Goal: Task Accomplishment & Management: Manage account settings

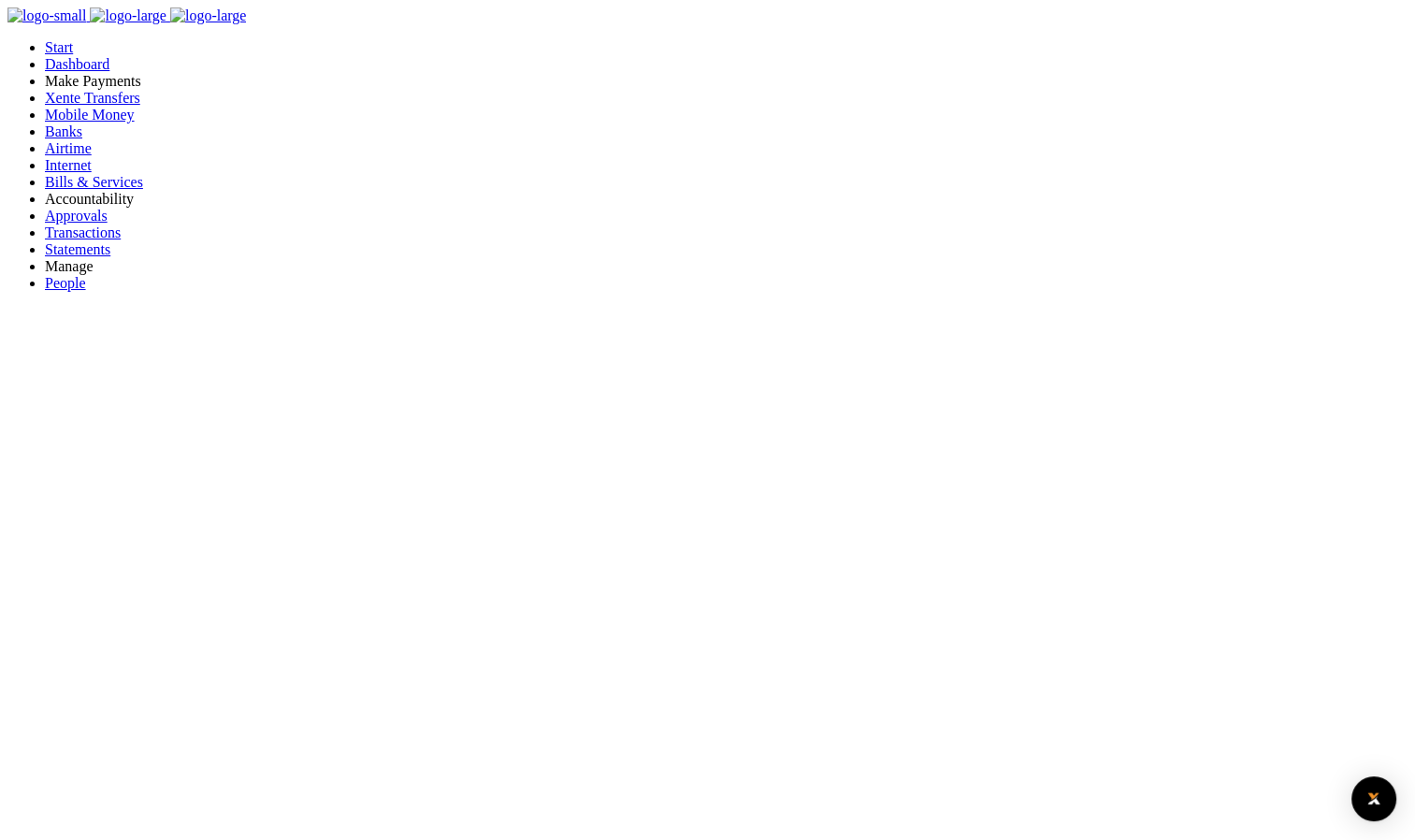
scroll to position [15, 15]
click at [92, 224] on span "Approvals" at bounding box center [77, 216] width 63 height 16
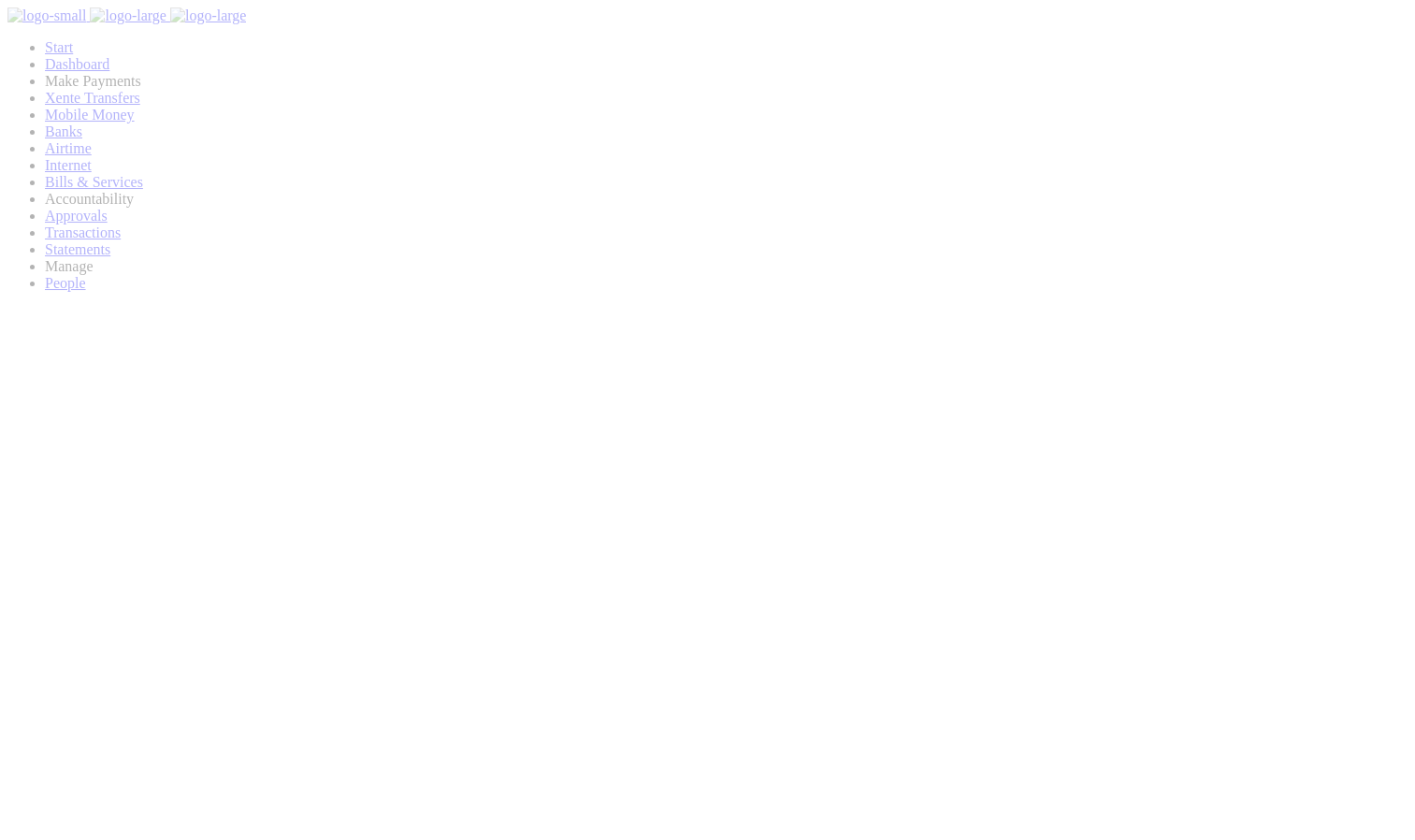
scroll to position [279, 275]
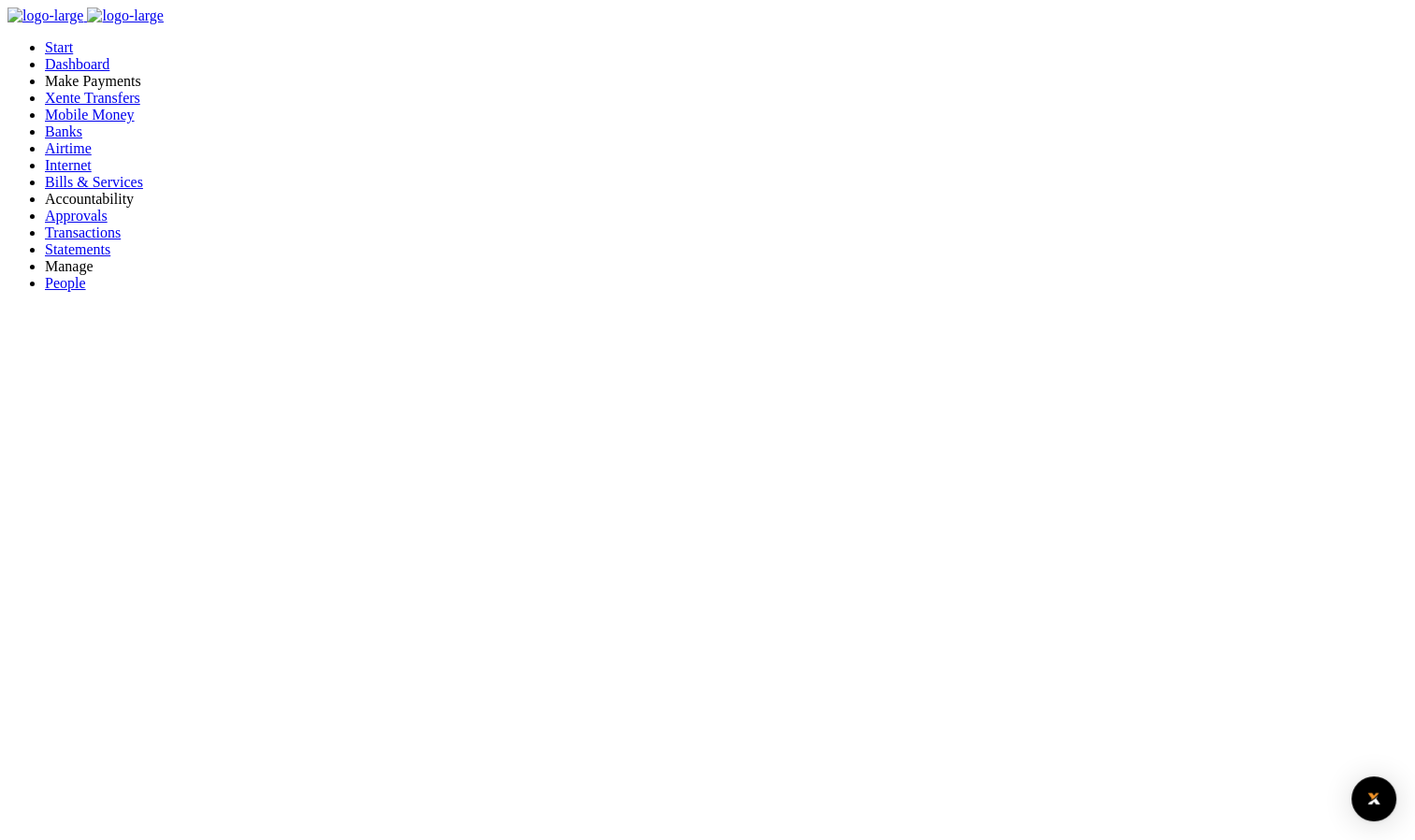
click at [63, 189] on span "Bills & Services" at bounding box center [94, 182] width 98 height 16
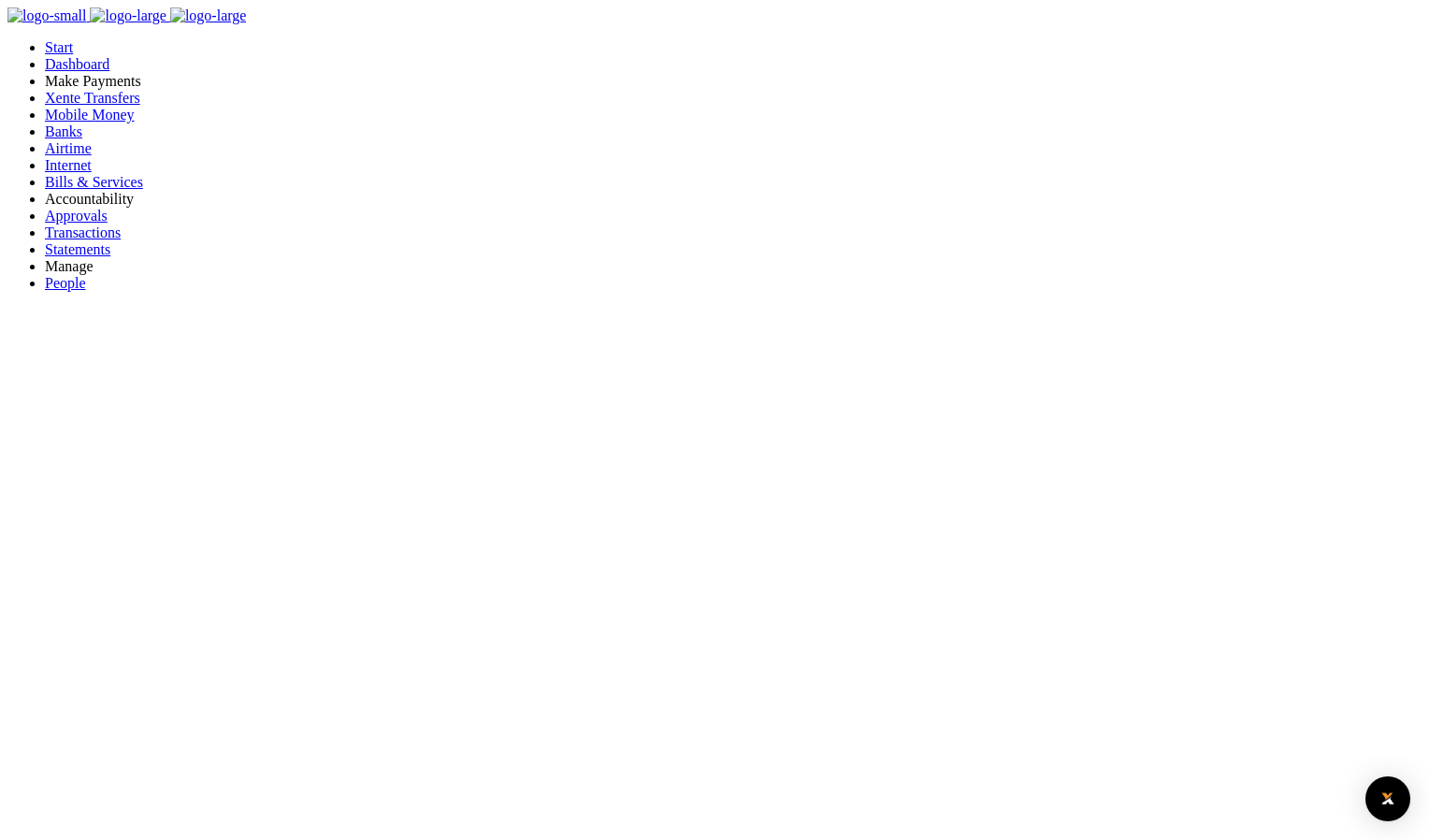
paste input "102007098203"
type input "102007098203"
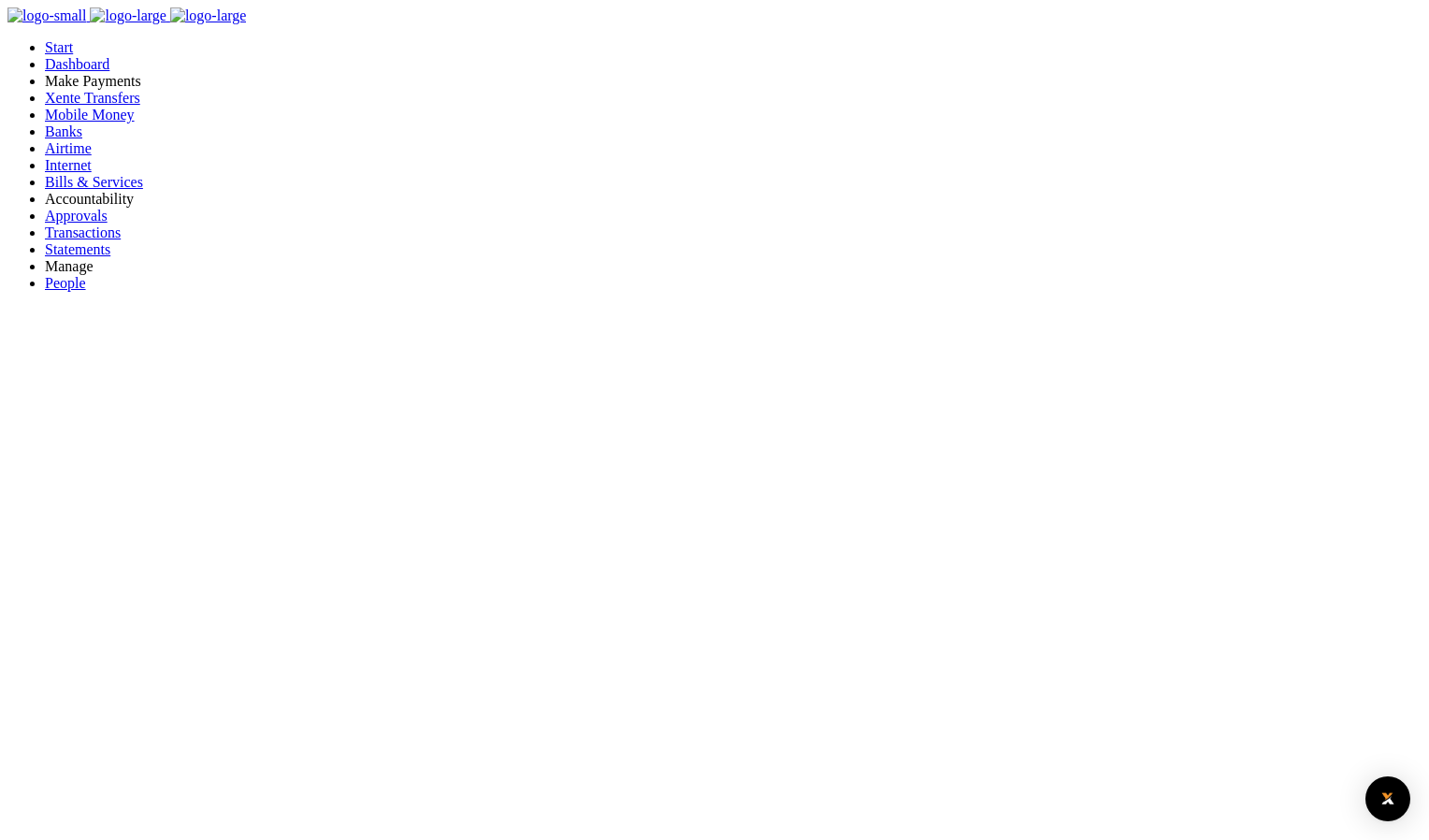
select select "POSTPAID"
type input "102007098203"
type input "[PERSON_NAME] N COMPANY LIMITED"
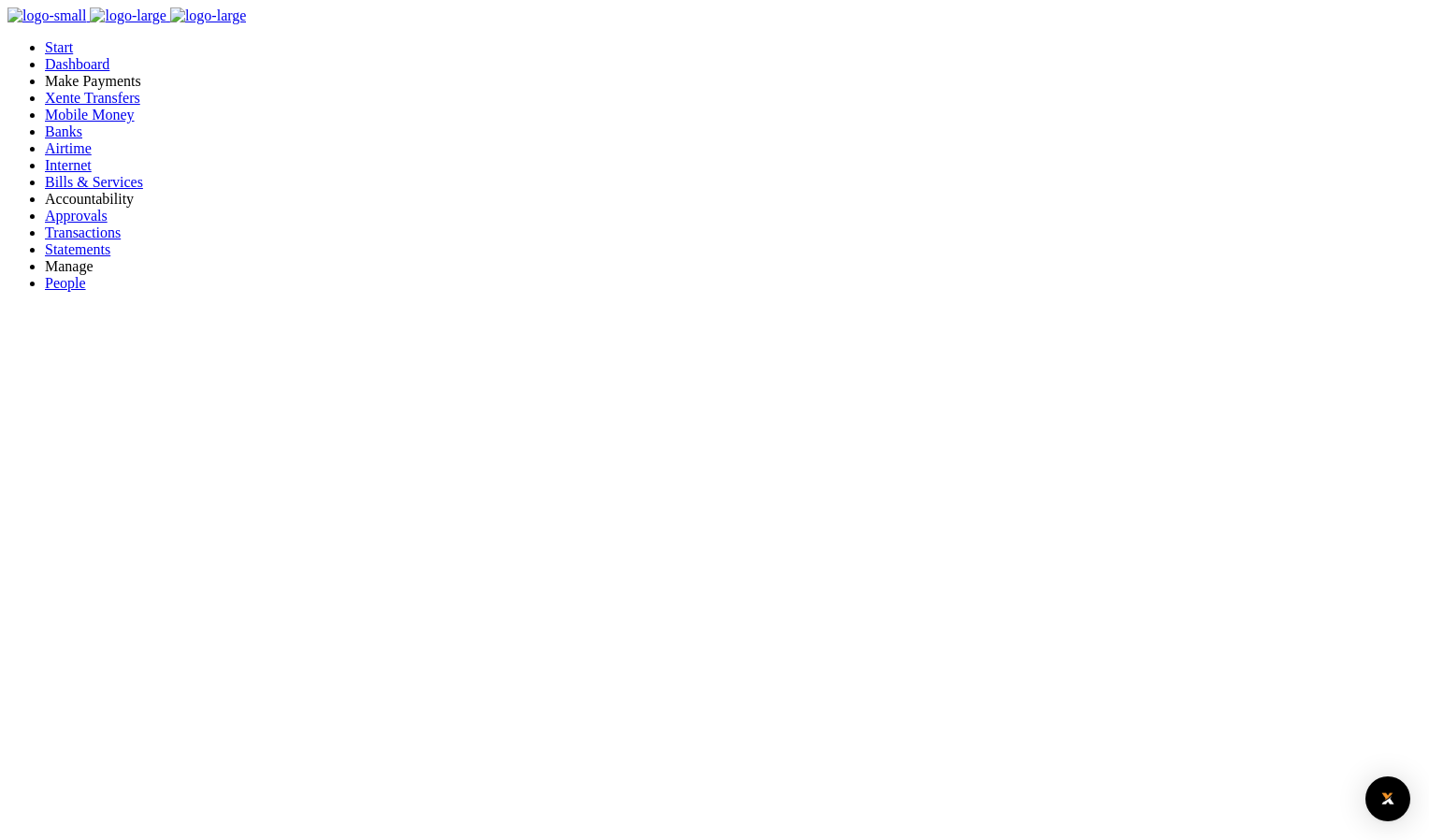
type input "PREPAID"
type input "785958670"
type input "PostPaid"
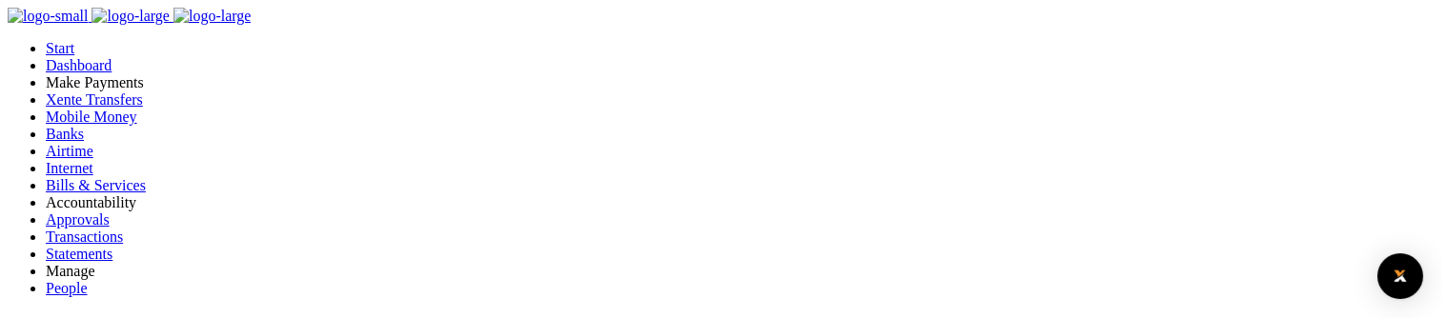
scroll to position [191, 0]
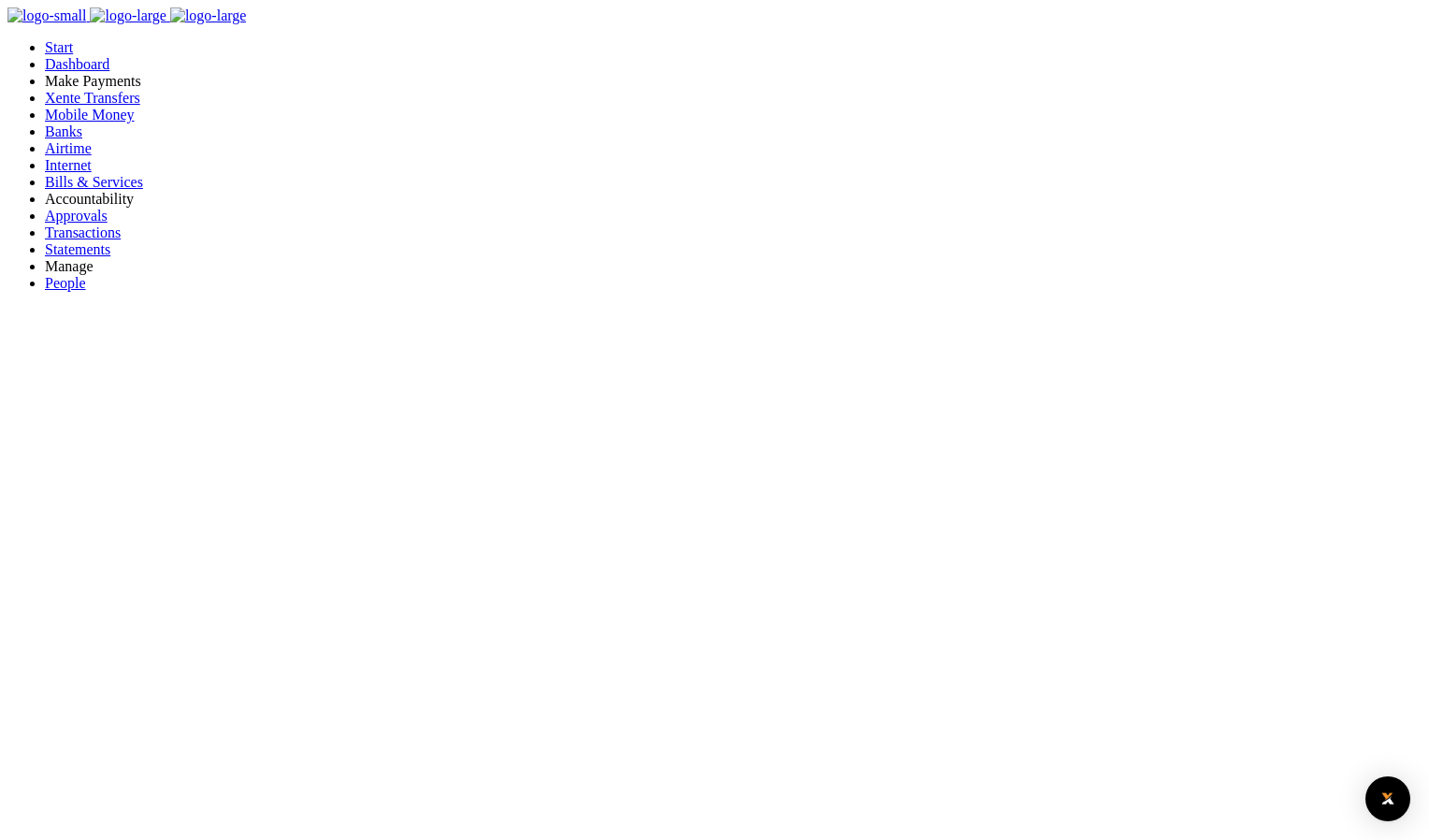
select select
drag, startPoint x: 494, startPoint y: 487, endPoint x: 777, endPoint y: 485, distance: 283.0
drag, startPoint x: 777, startPoint y: 485, endPoint x: 674, endPoint y: 496, distance: 103.6
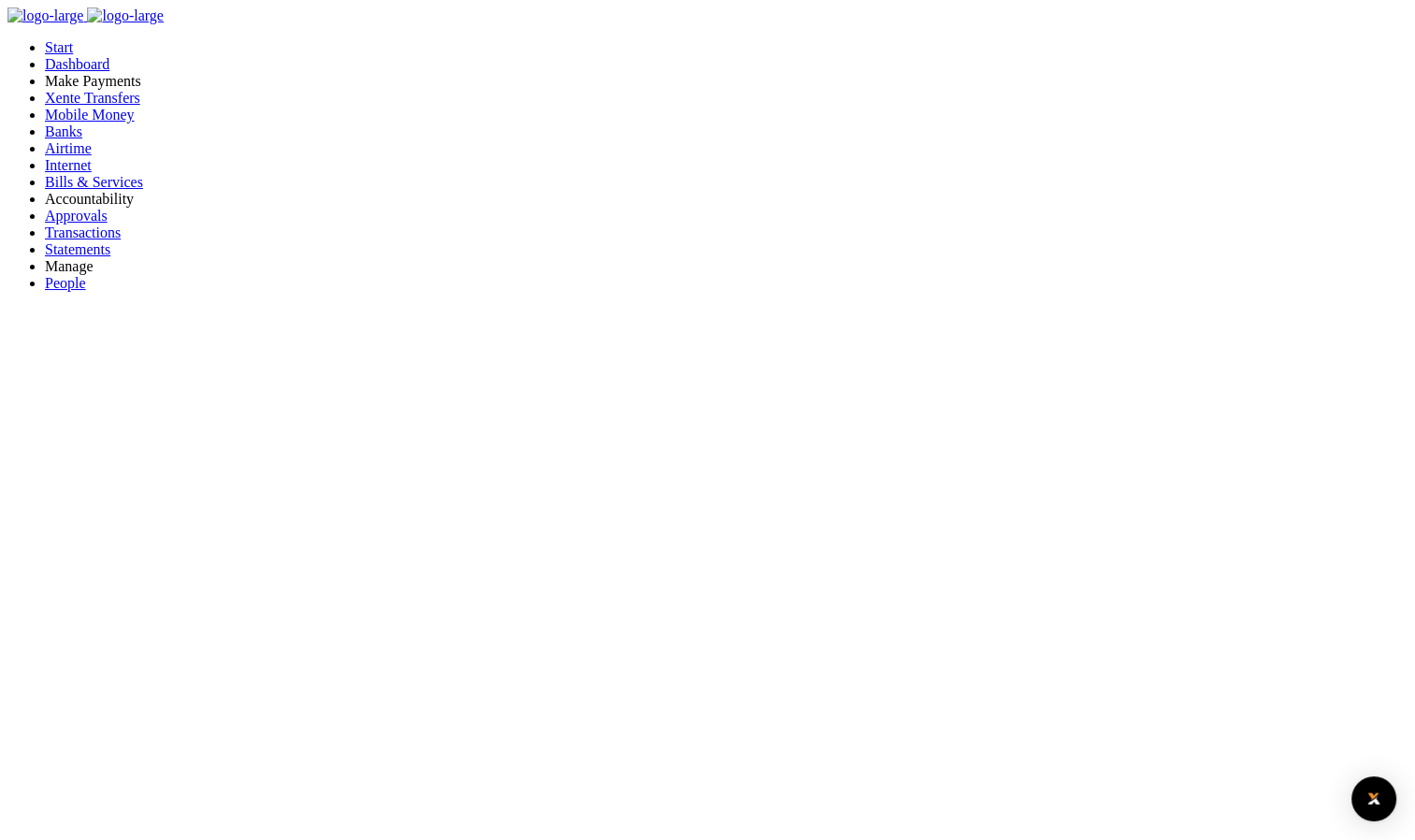
scroll to position [15, 15]
click at [70, 189] on span "Bills & Services" at bounding box center [94, 182] width 98 height 16
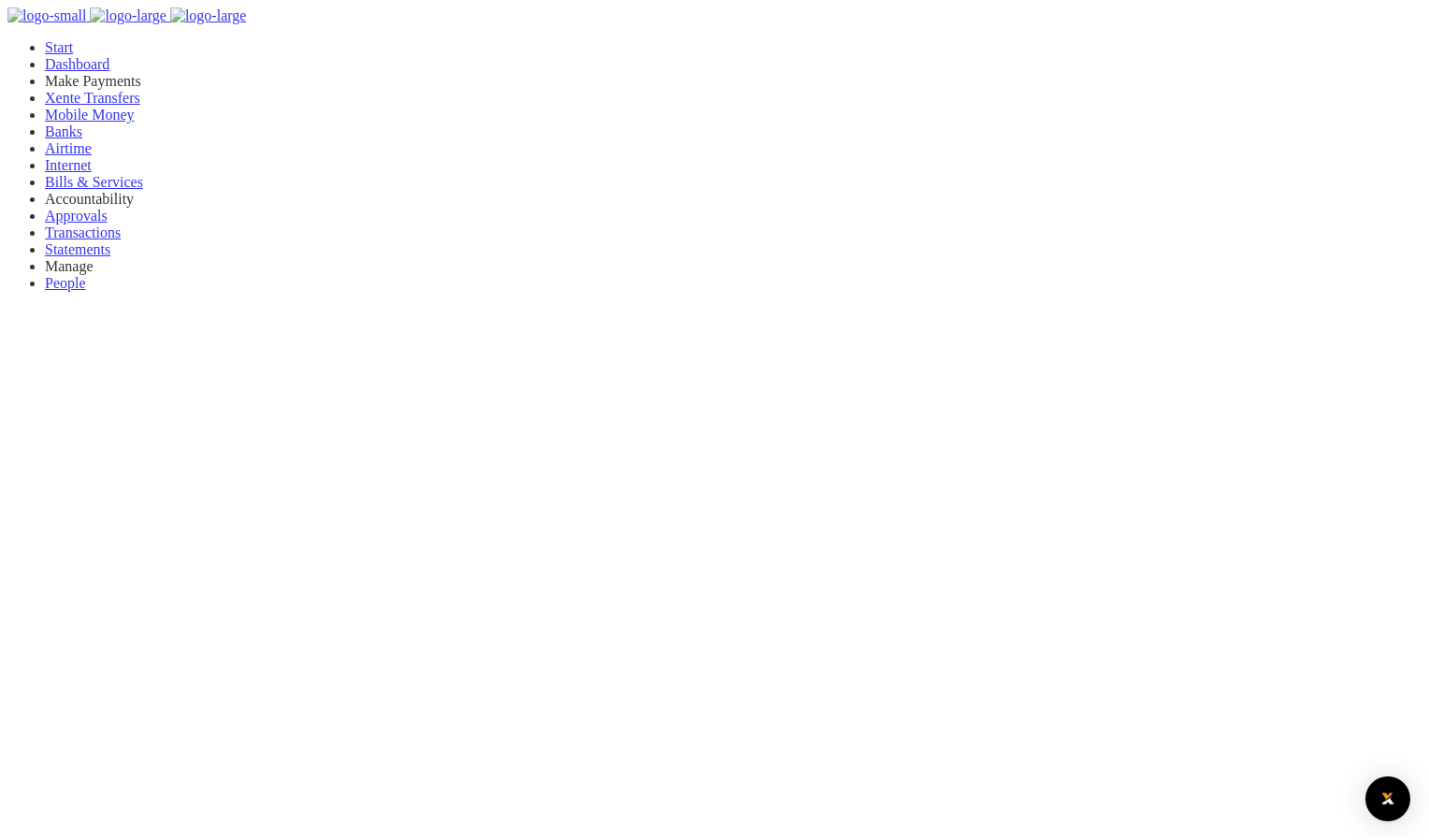
click at [805, 659] on div at bounding box center [714, 420] width 1429 height 840
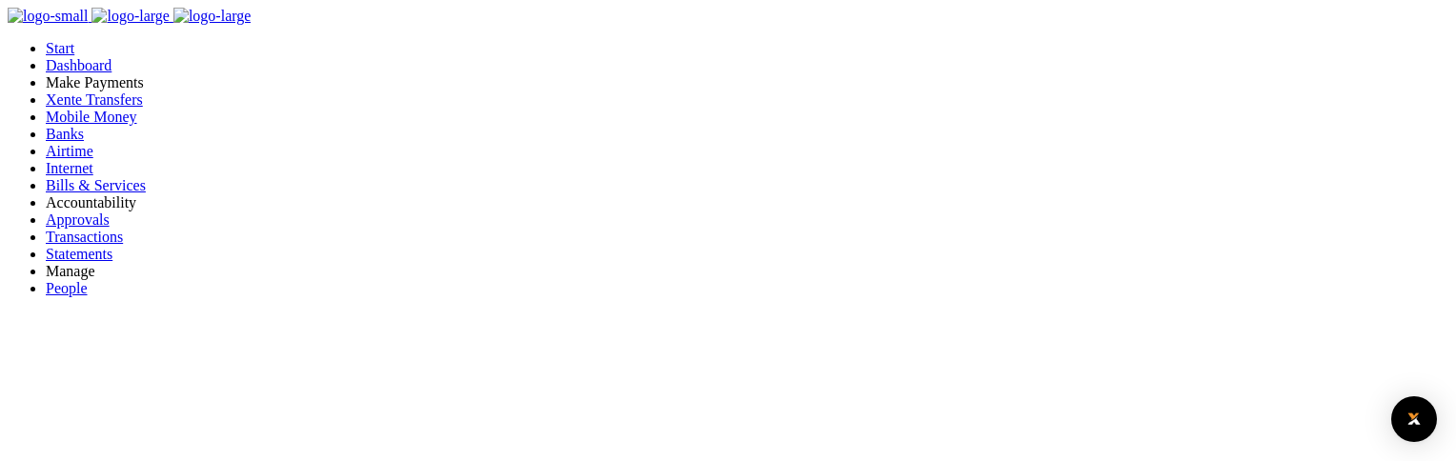
drag, startPoint x: 527, startPoint y: 146, endPoint x: 603, endPoint y: 151, distance: 76.4
copy label "Display Name"
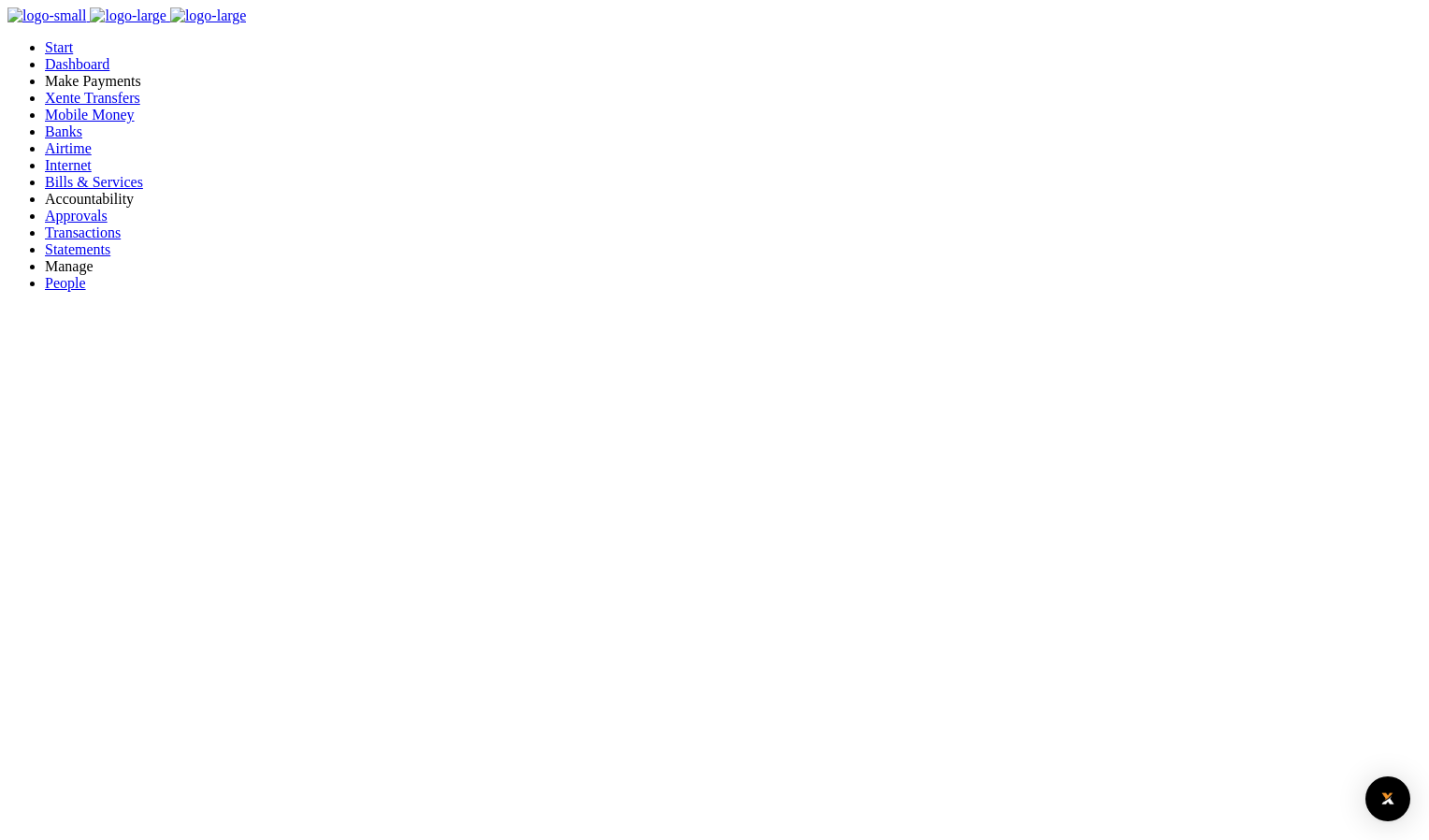
type input "785 958670"
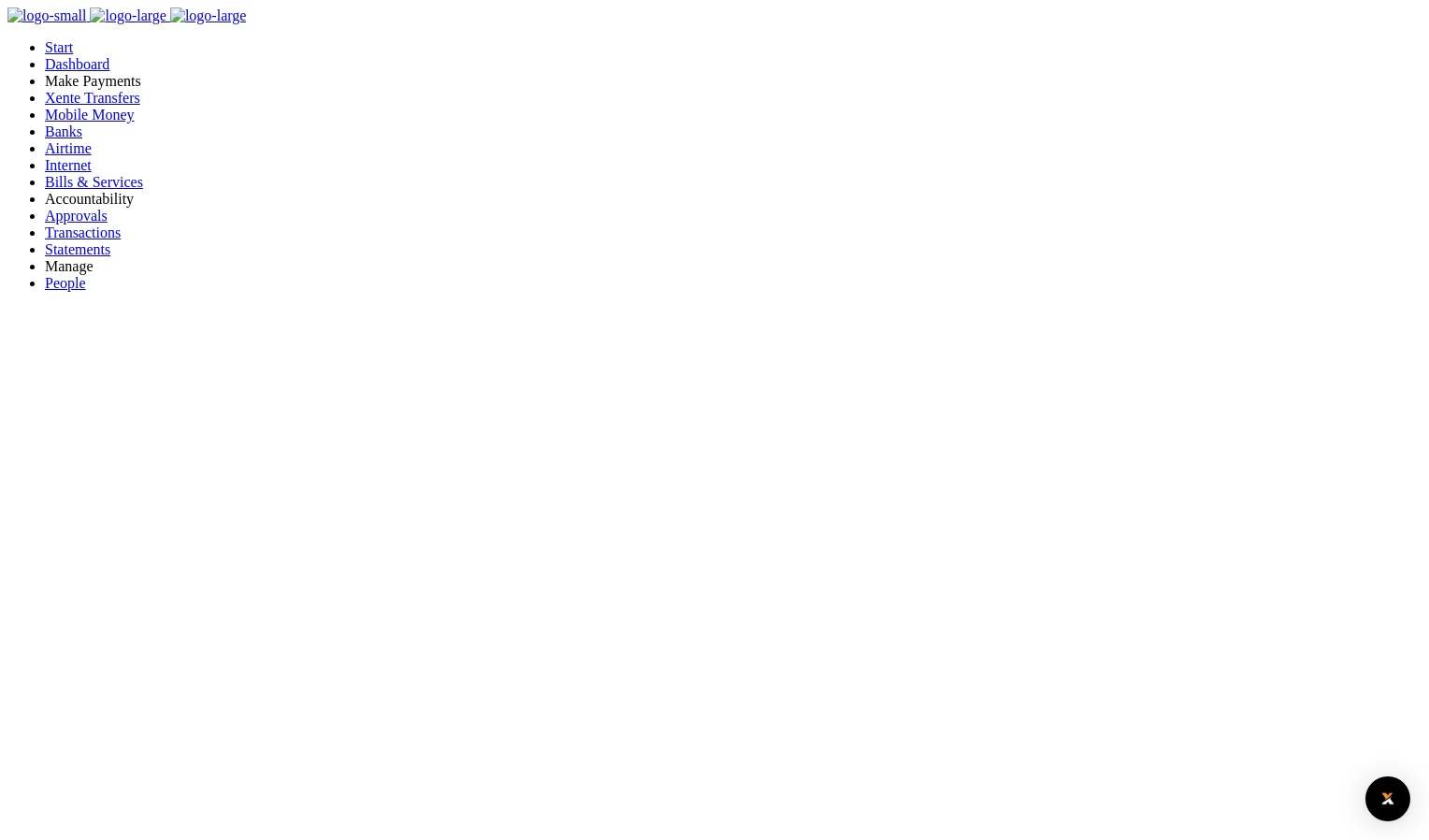
type input "785 958670"
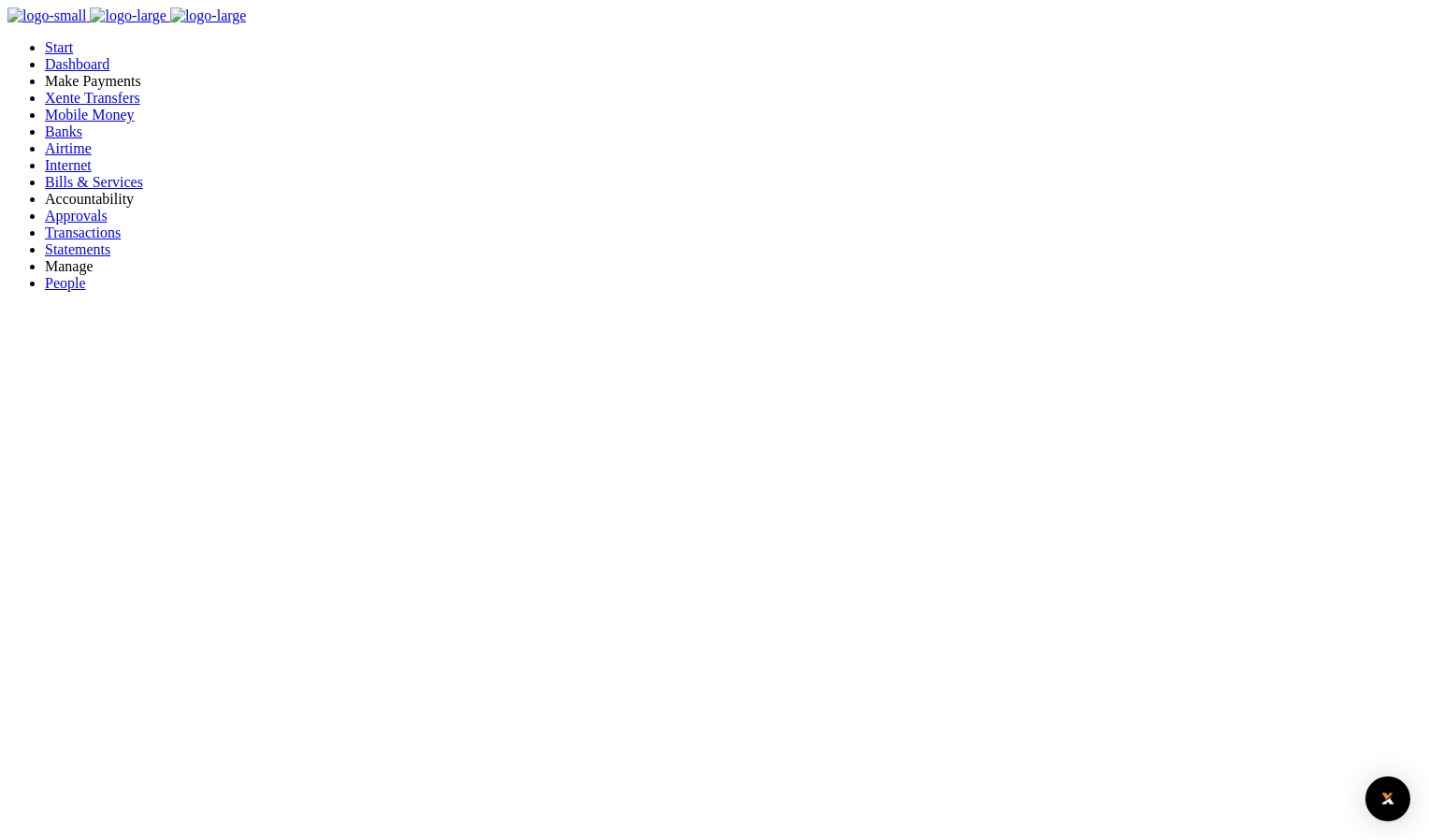
type input "785 958670"
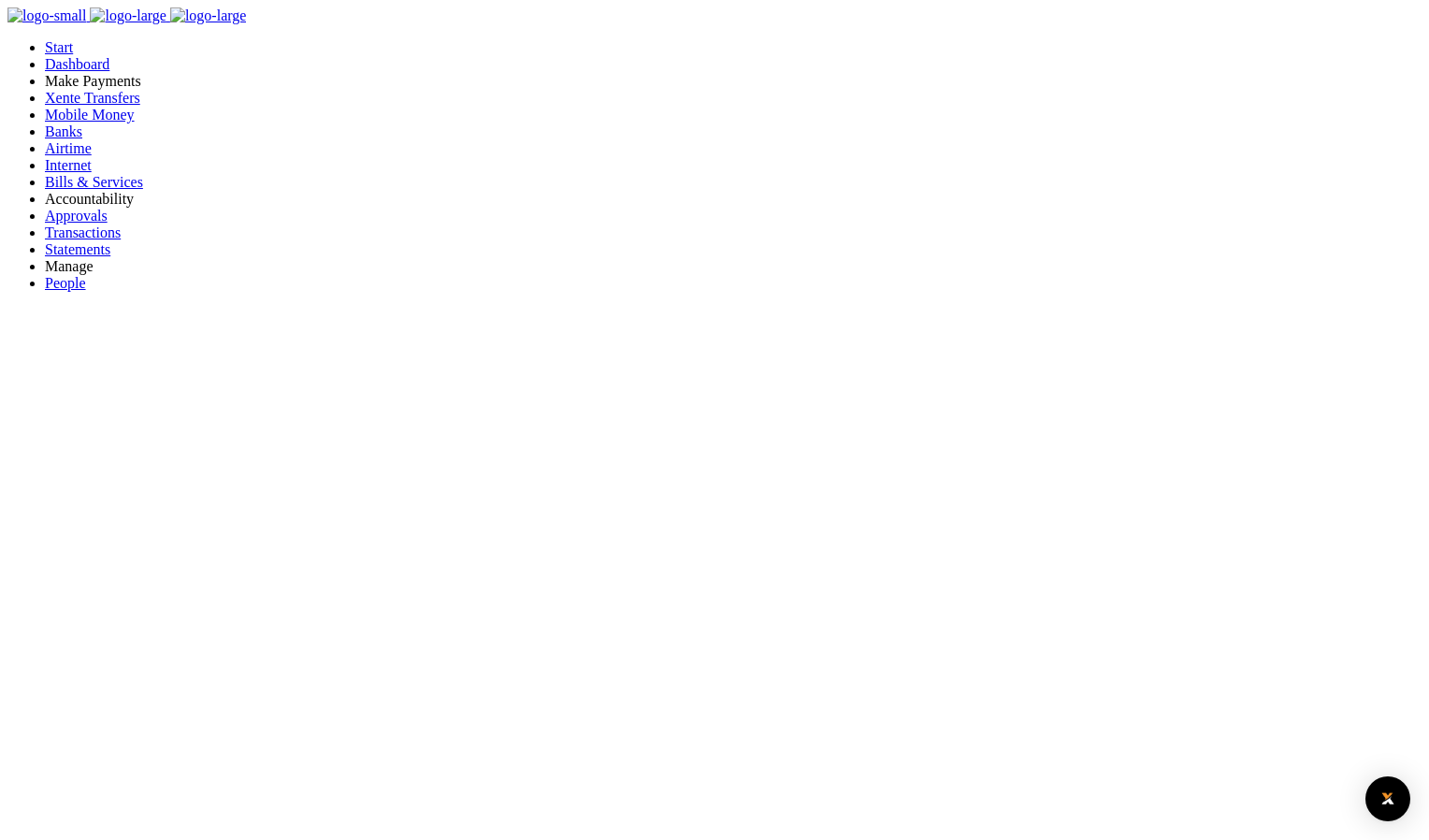
type input "785 958670"
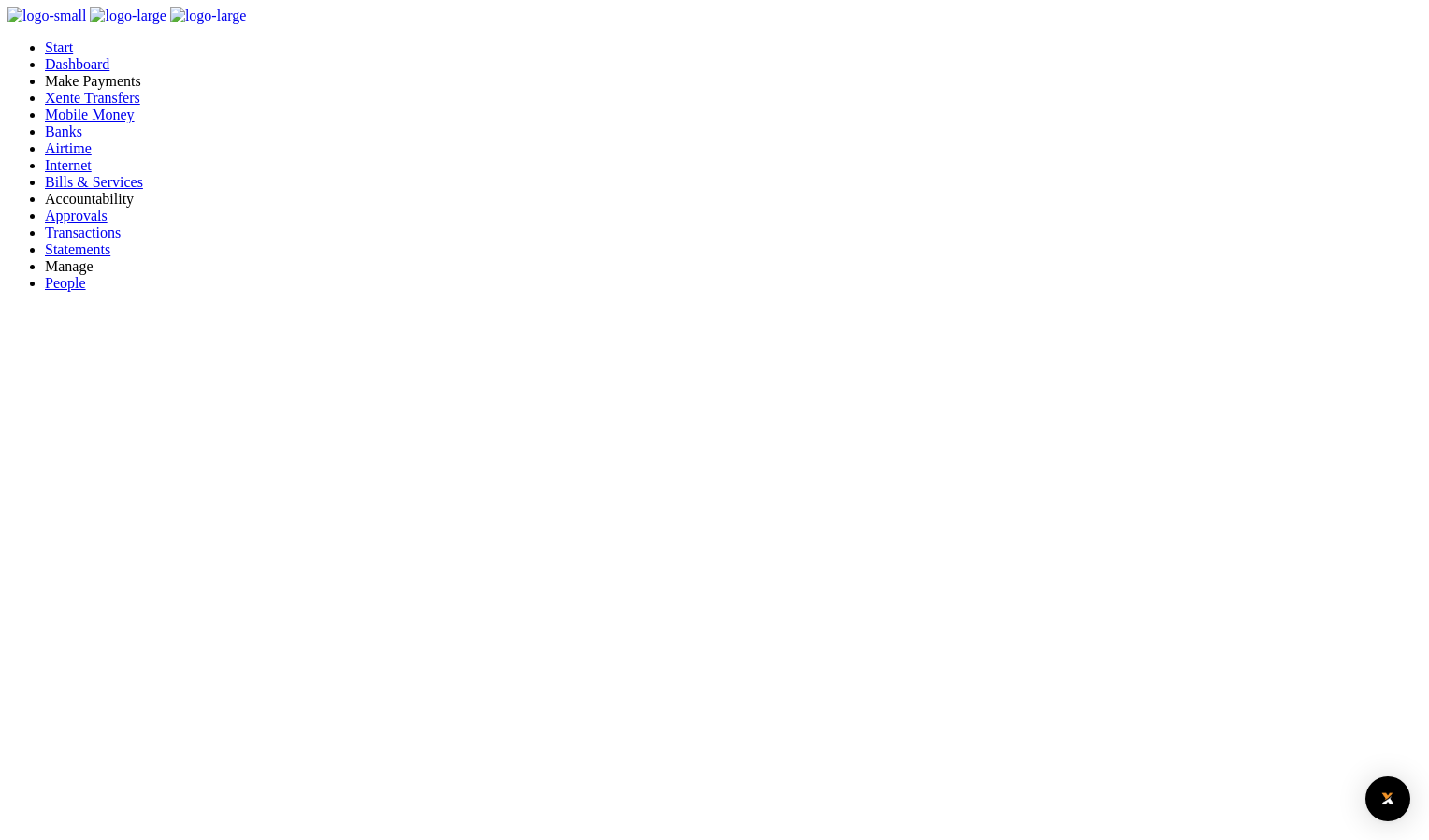
type input "785 958670"
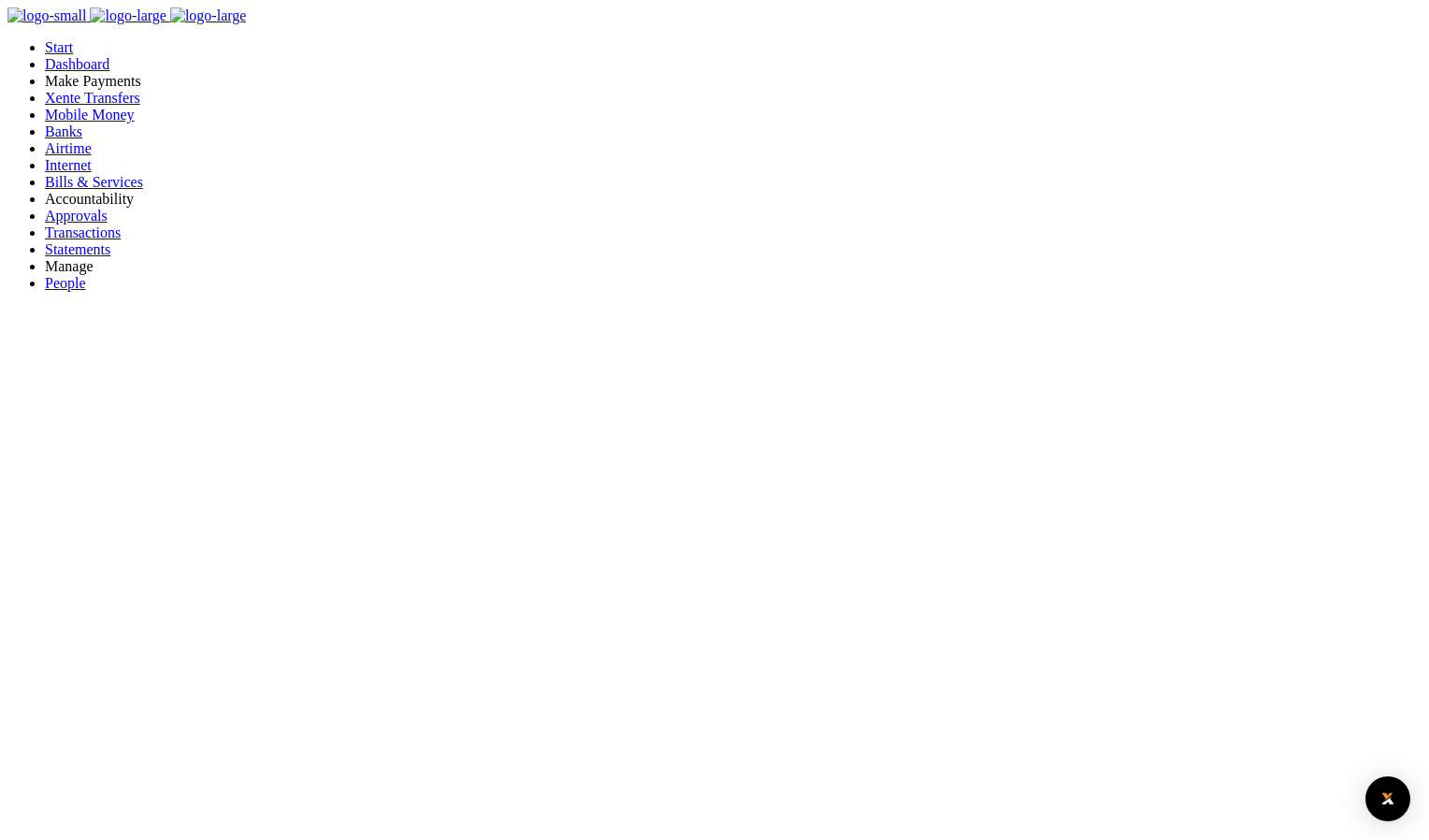
type input "785 958670"
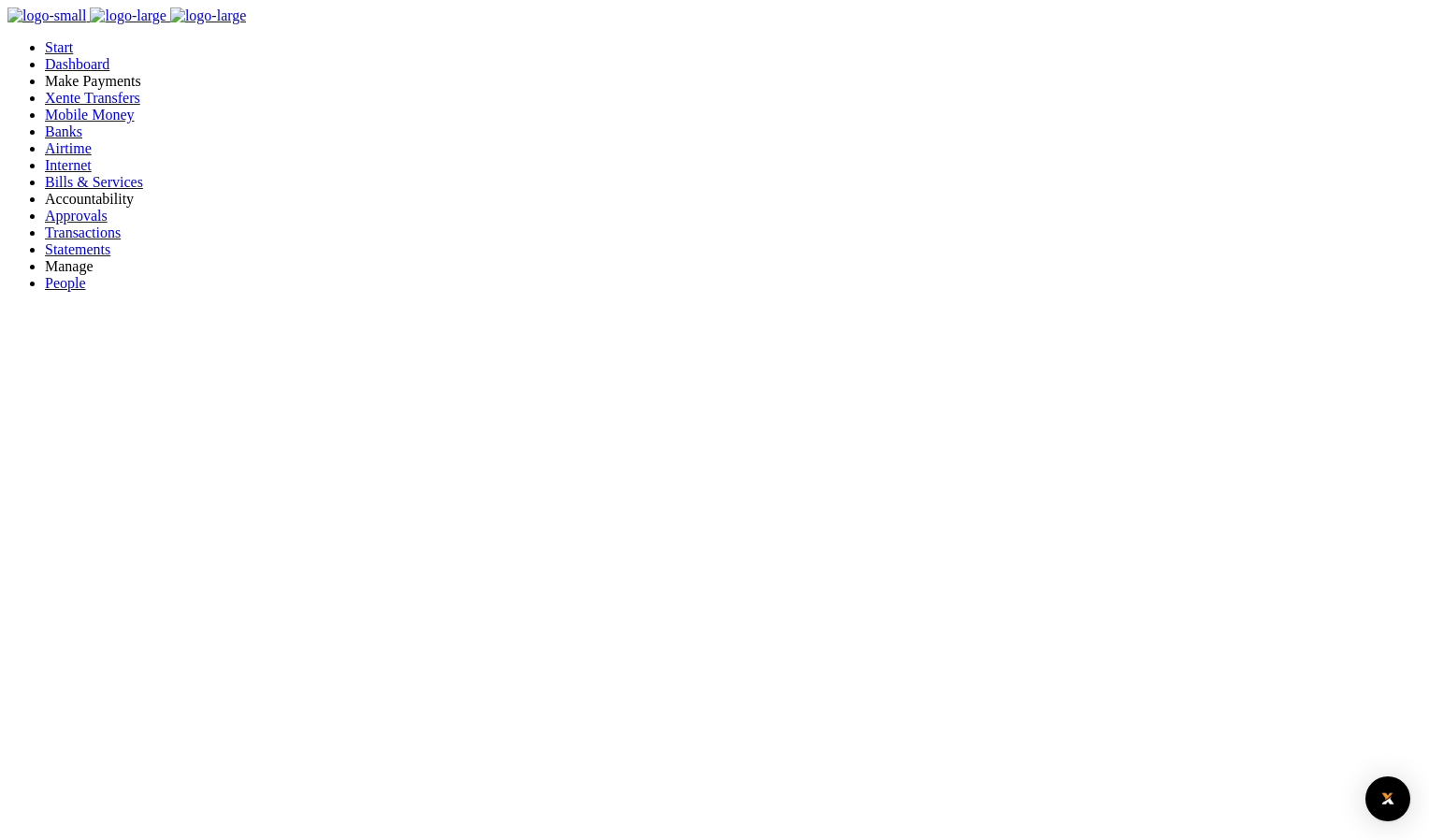
type input "785 958670"
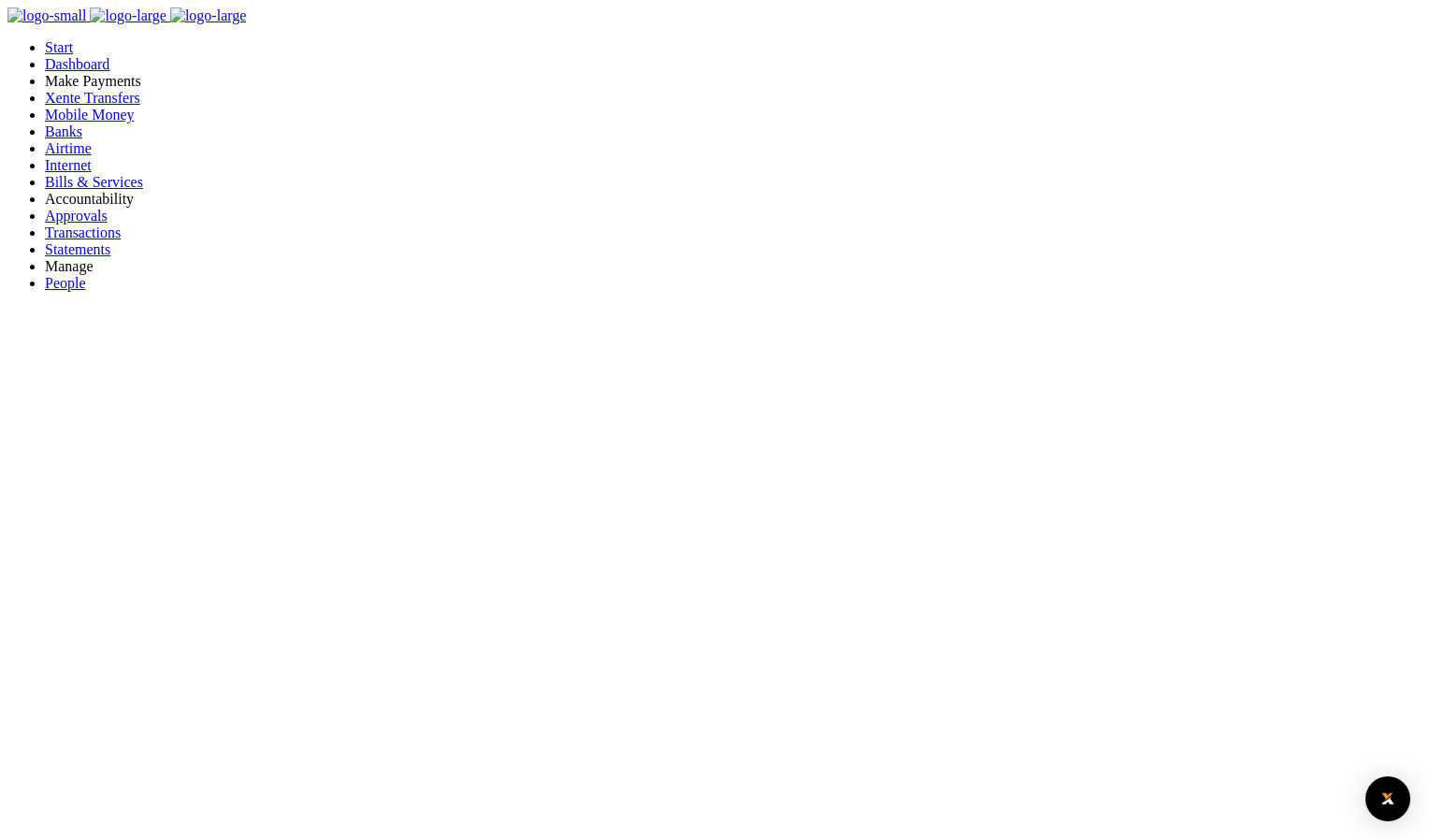
type input "785 958670"
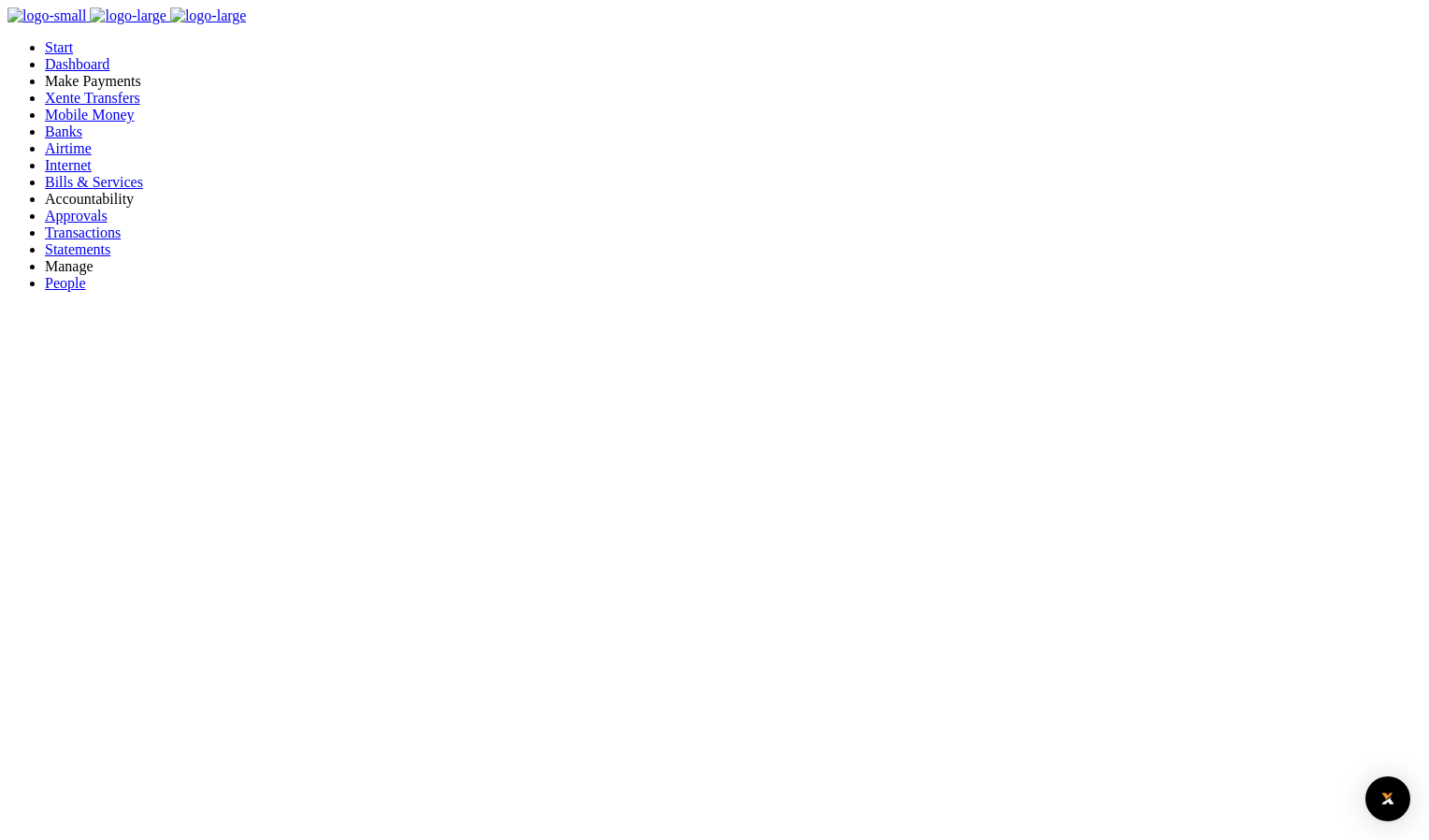
type input "785 958670"
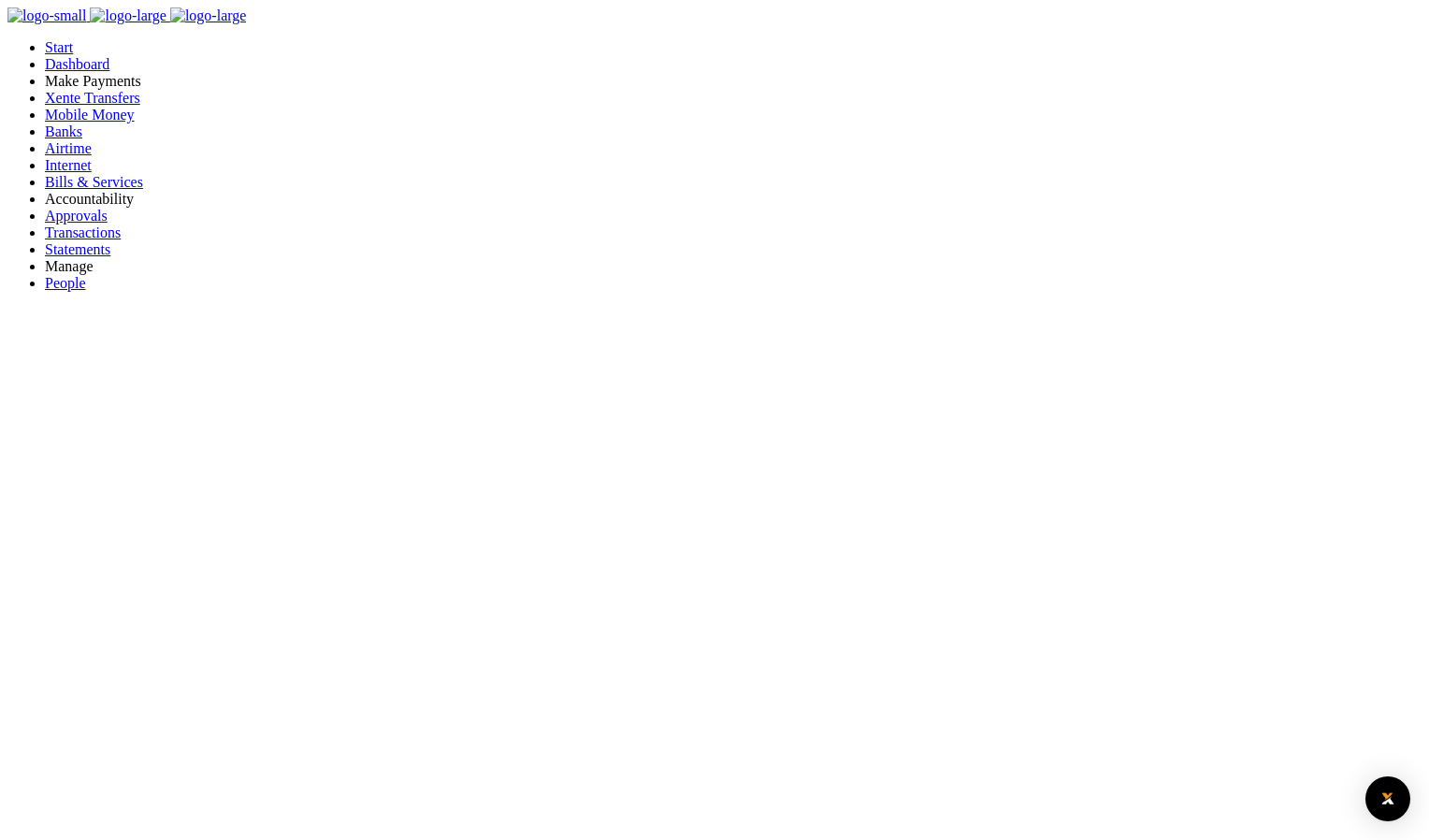
type input "785 958670"
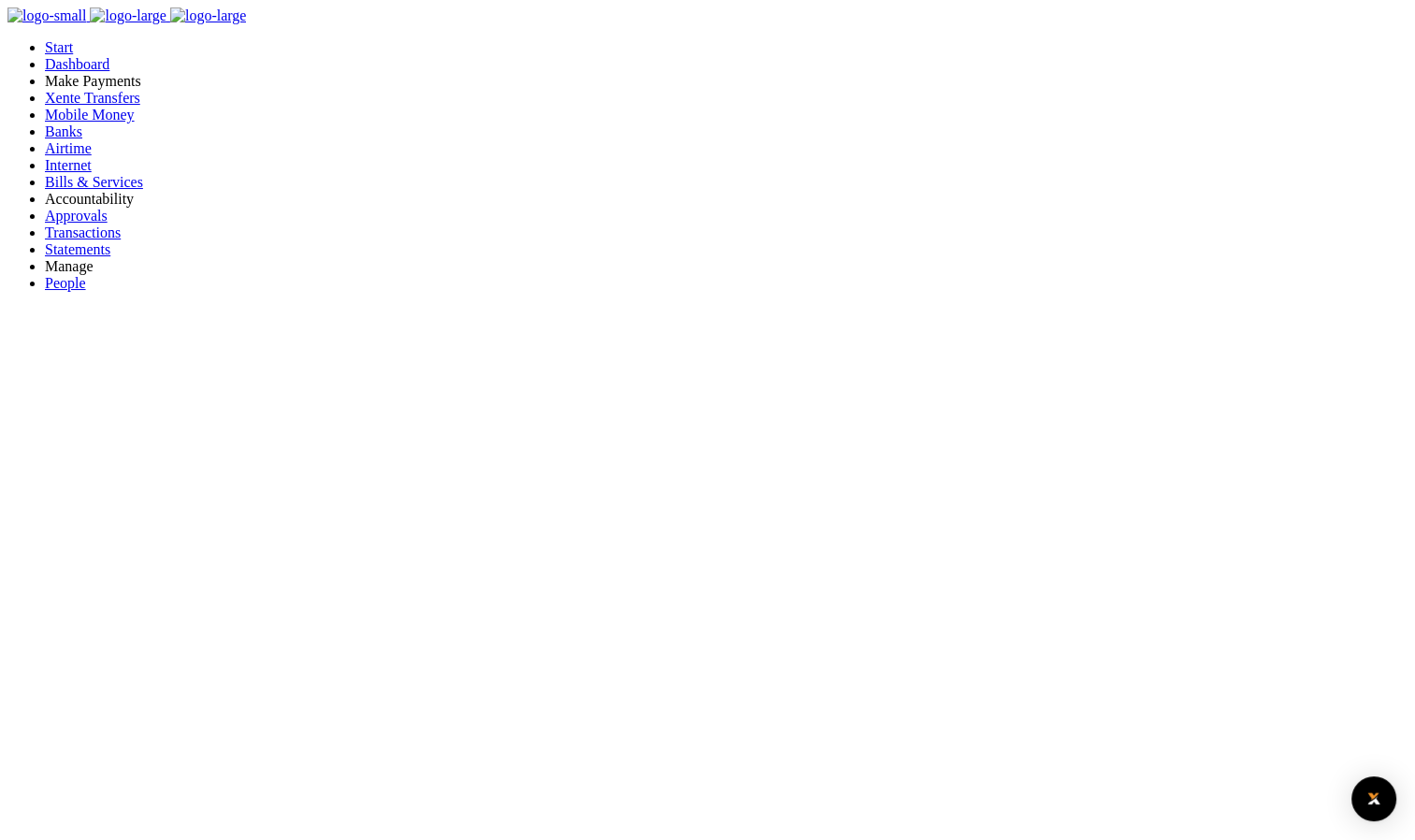
scroll to position [15, 15]
click at [104, 189] on span "Bills & Services" at bounding box center [94, 182] width 98 height 16
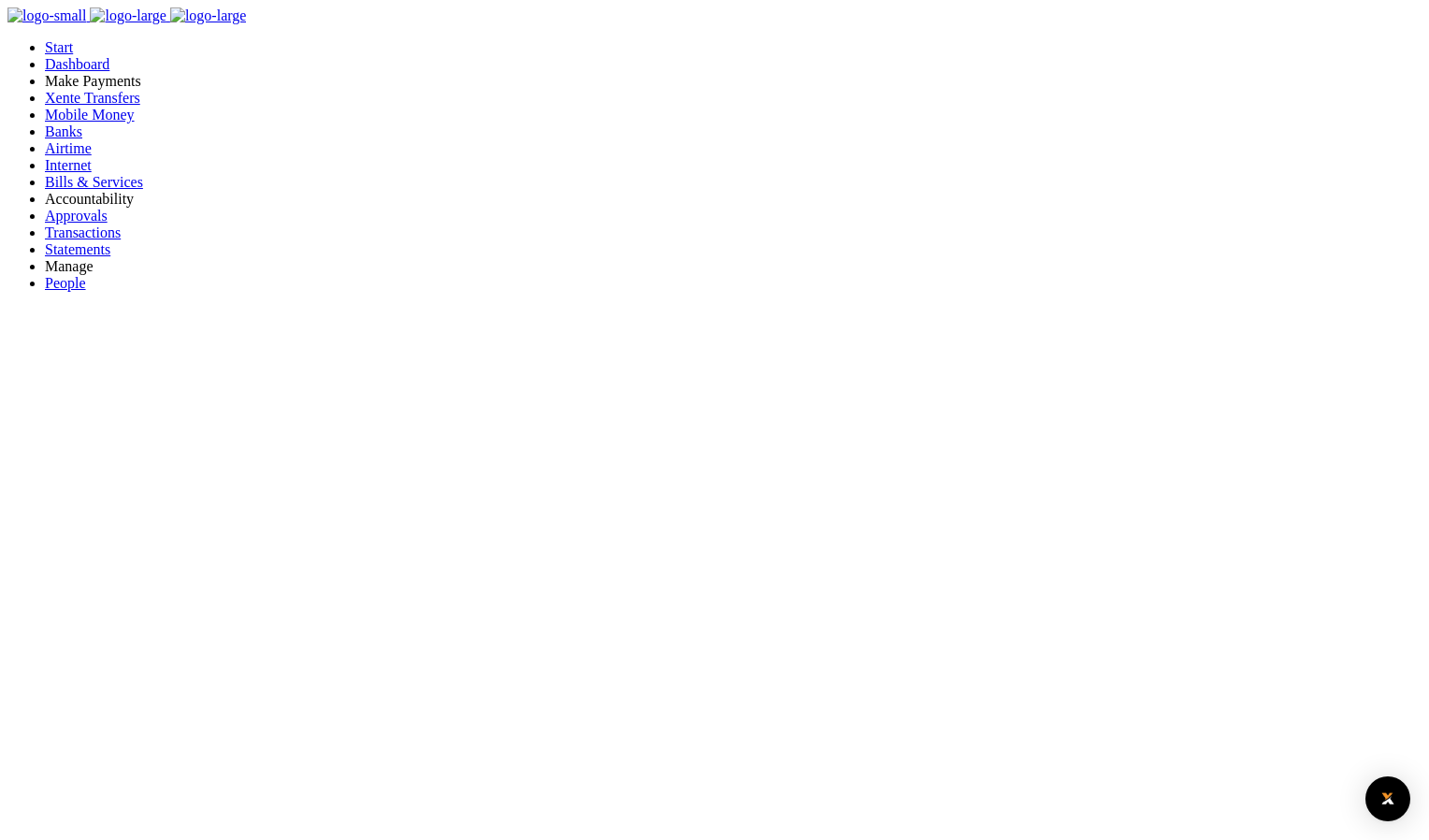
type input "785 958670"
drag, startPoint x: 702, startPoint y: 348, endPoint x: 436, endPoint y: 332, distance: 266.5
type input "Home Test"
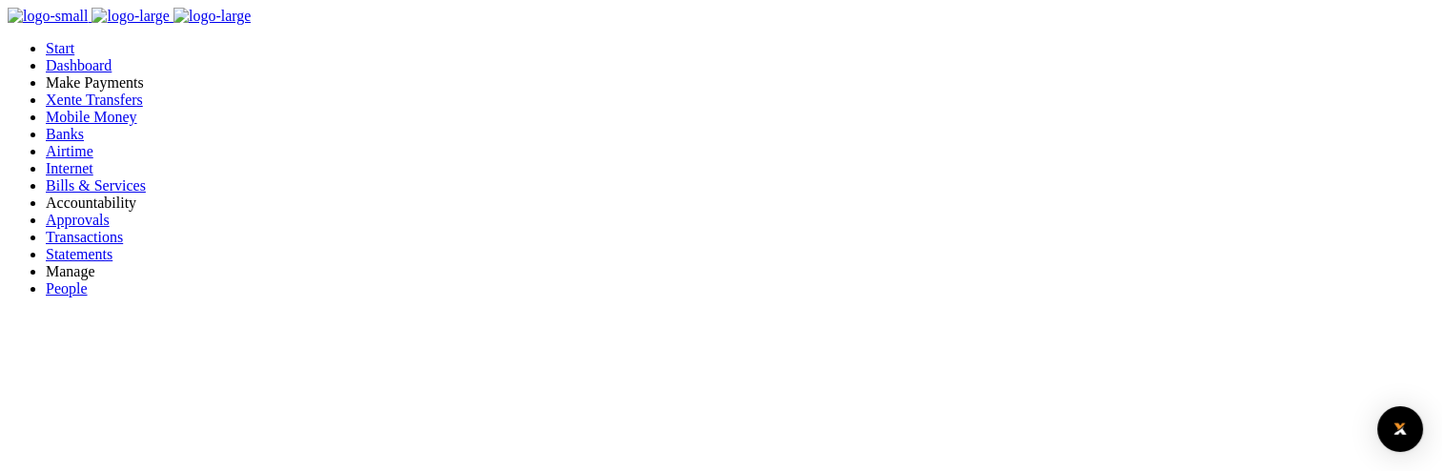
type input "TEST Home"
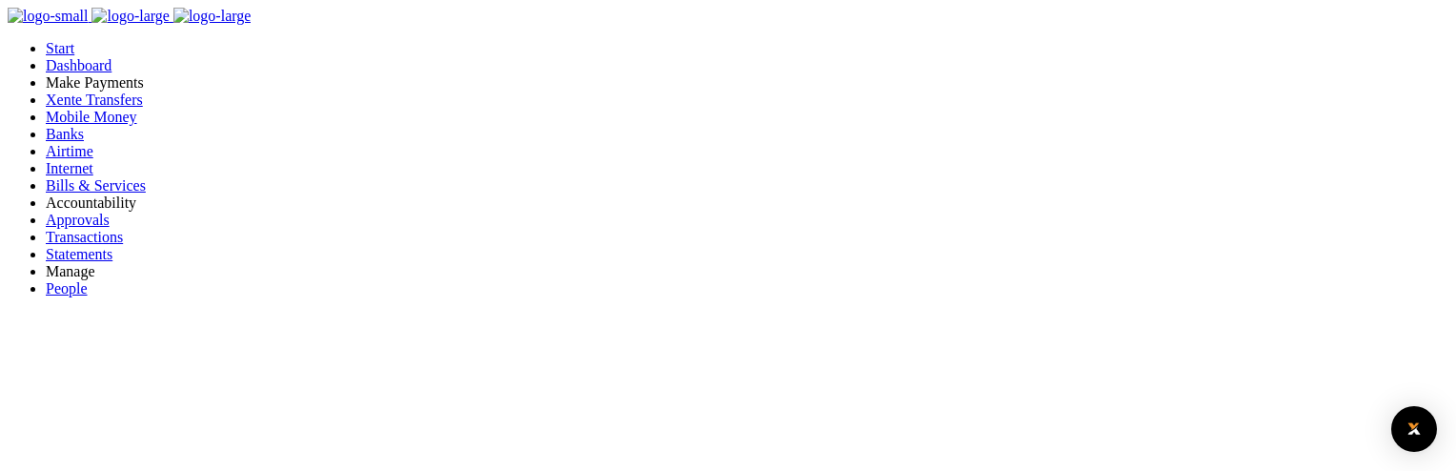
scroll to position [0, 0]
type input "785 958670"
type input "TEST Home"
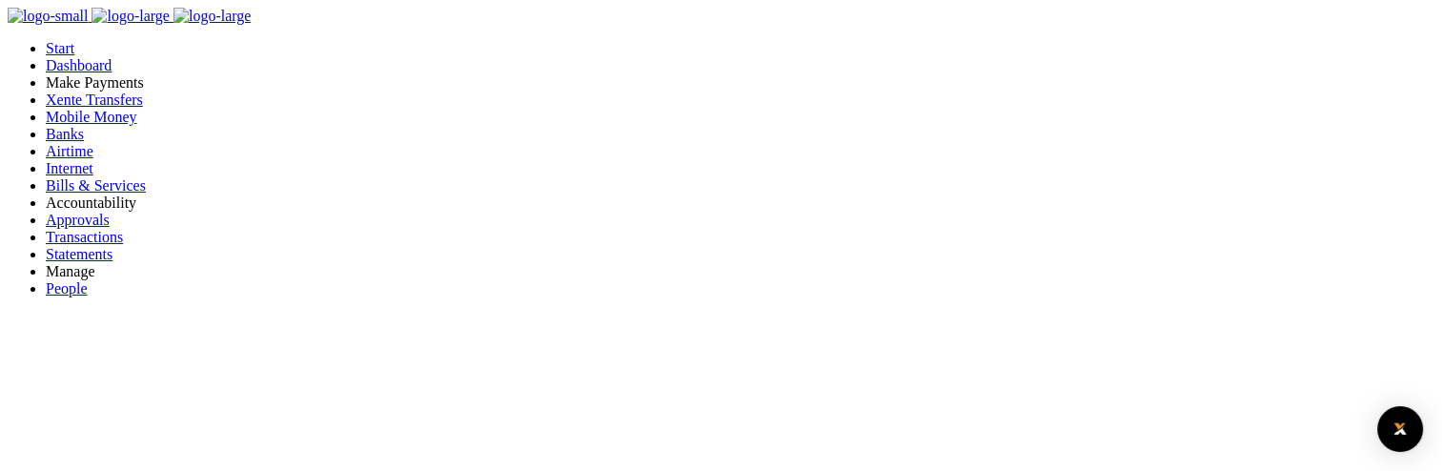
type input "785 958670"
type input "TEST Home"
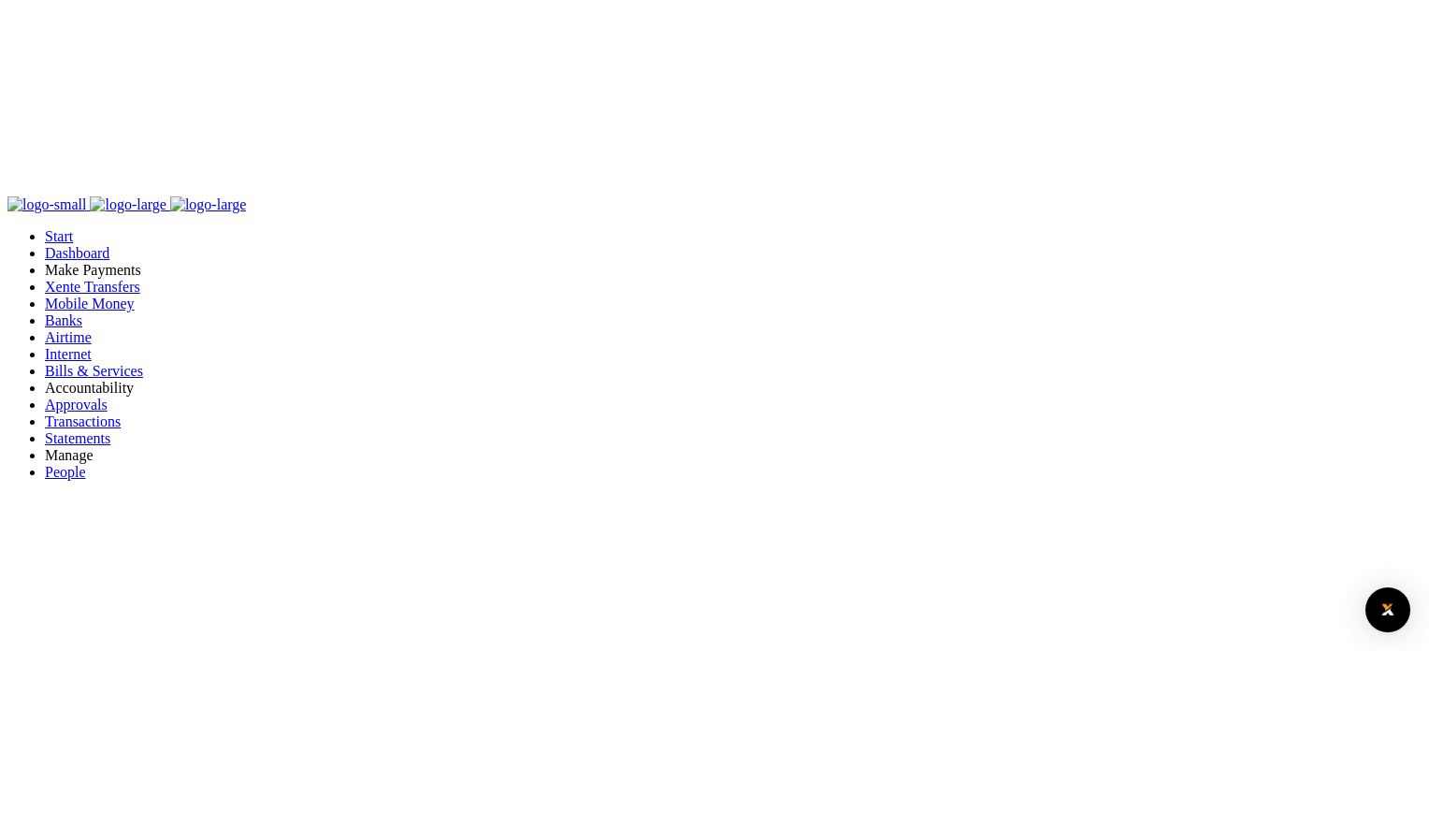
scroll to position [0, 0]
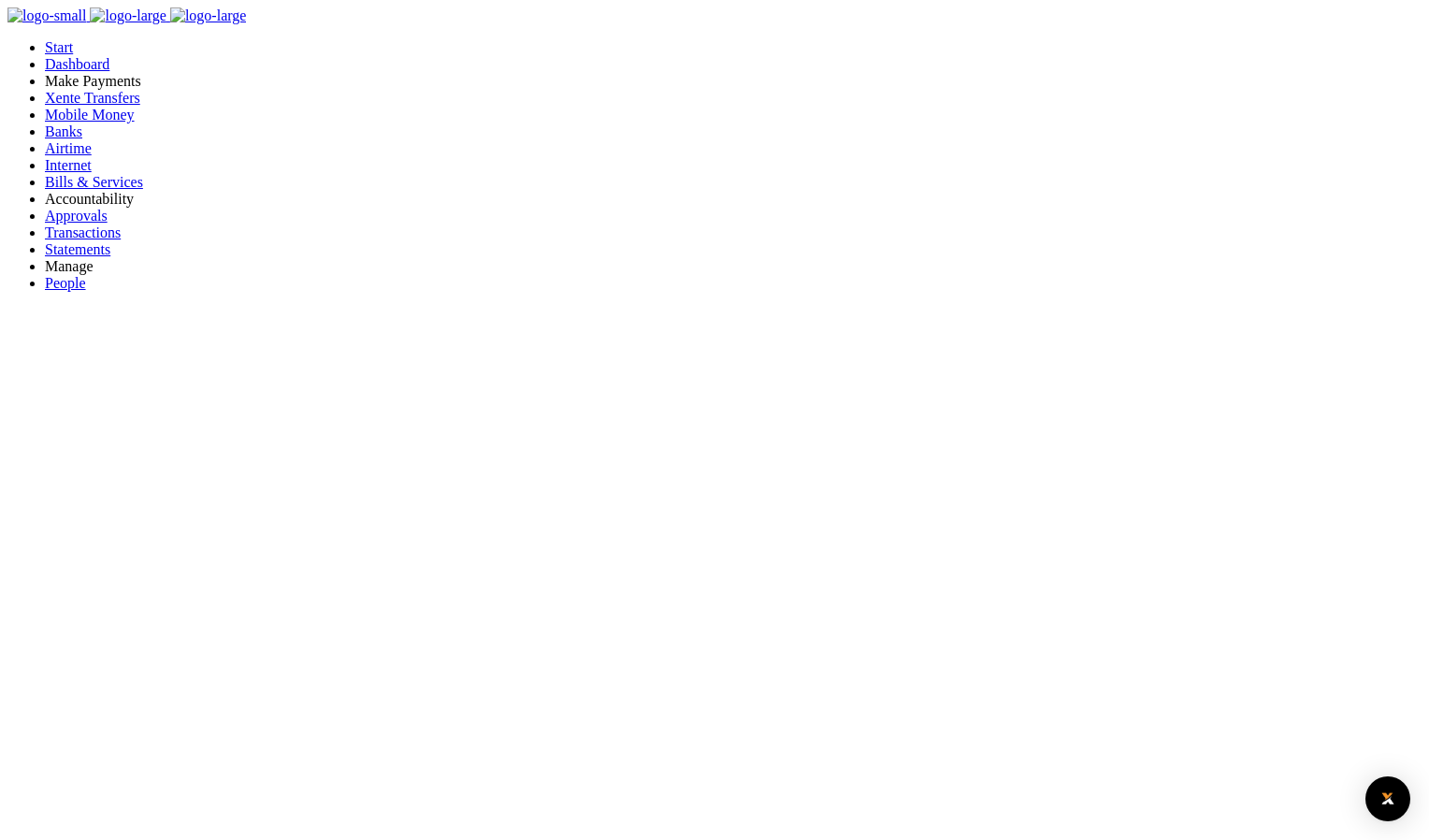
select select
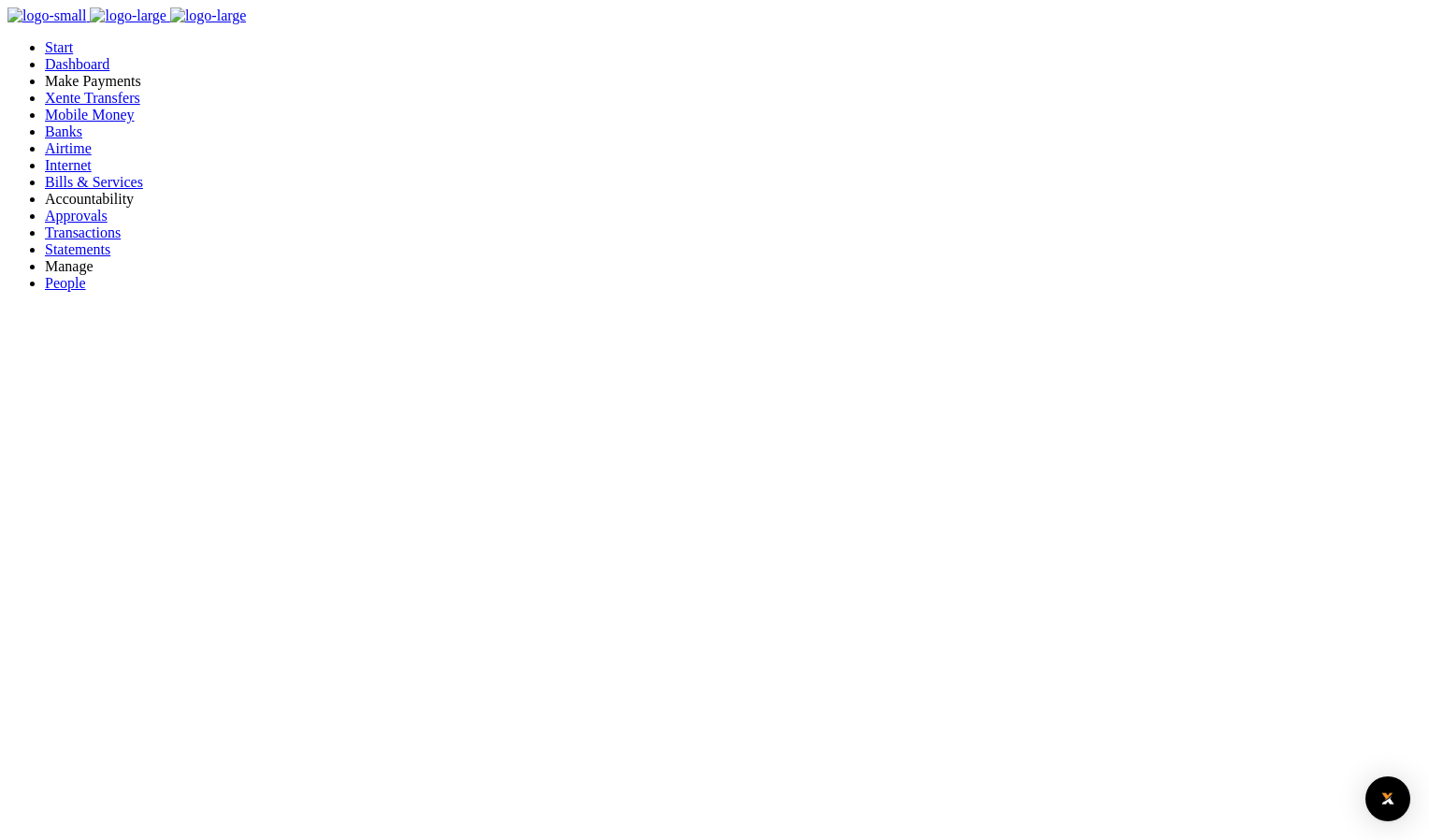
drag, startPoint x: 584, startPoint y: 354, endPoint x: 531, endPoint y: 357, distance: 53.1
type input "POST Paid Test"
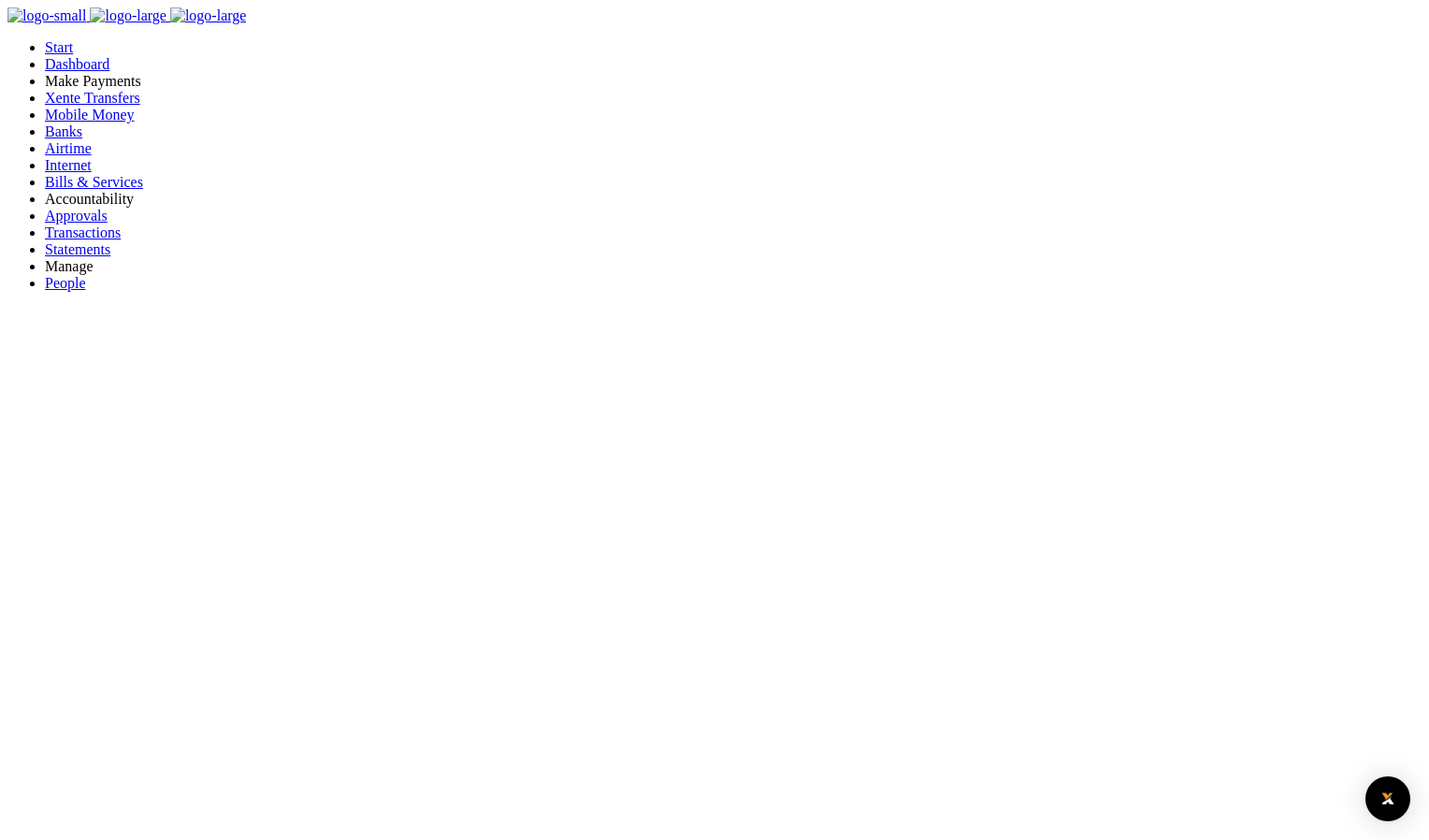
type input "785 958670"
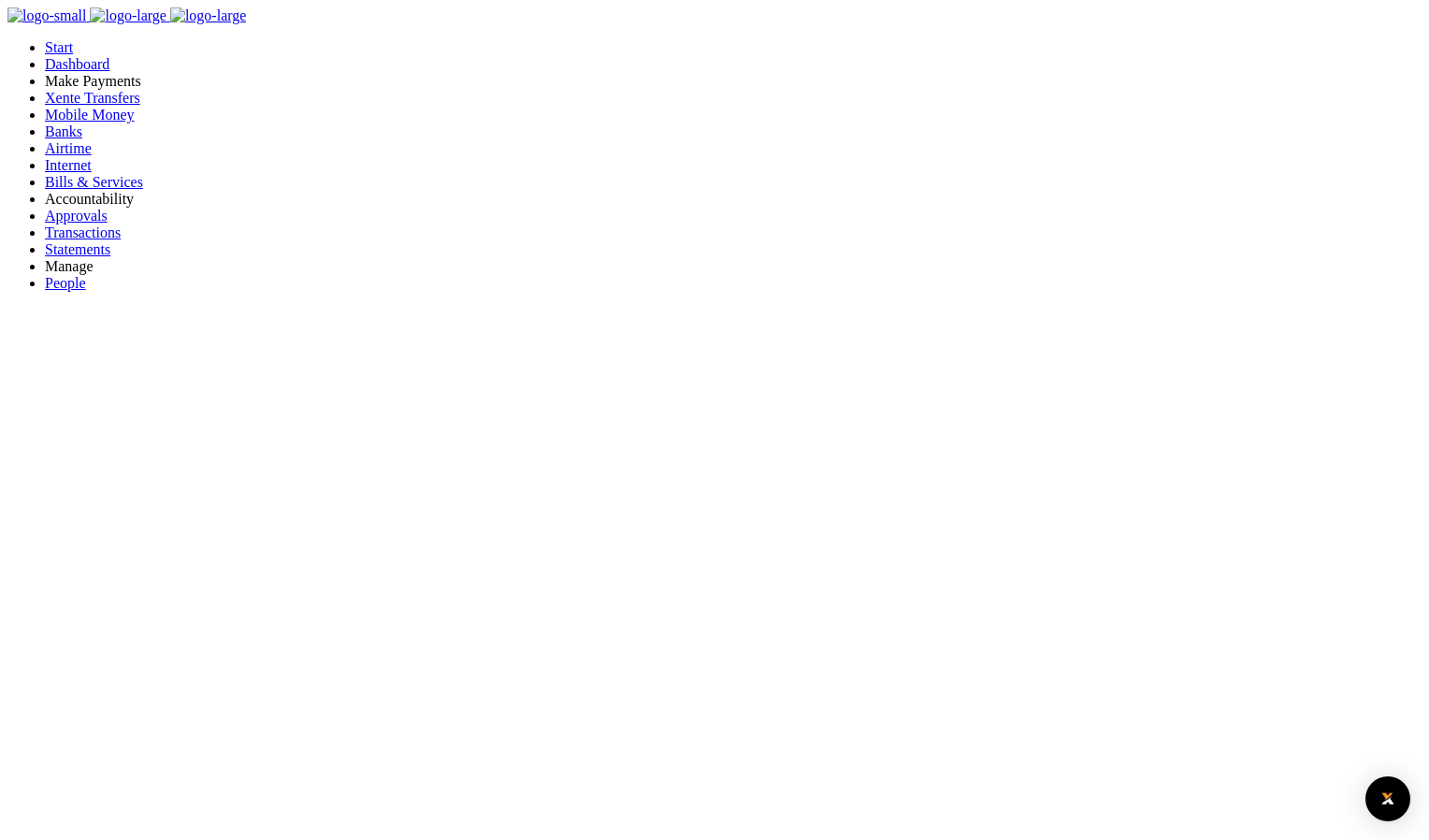
type input "Water TEST"
click at [63, 156] on span "Airtime" at bounding box center [69, 148] width 47 height 16
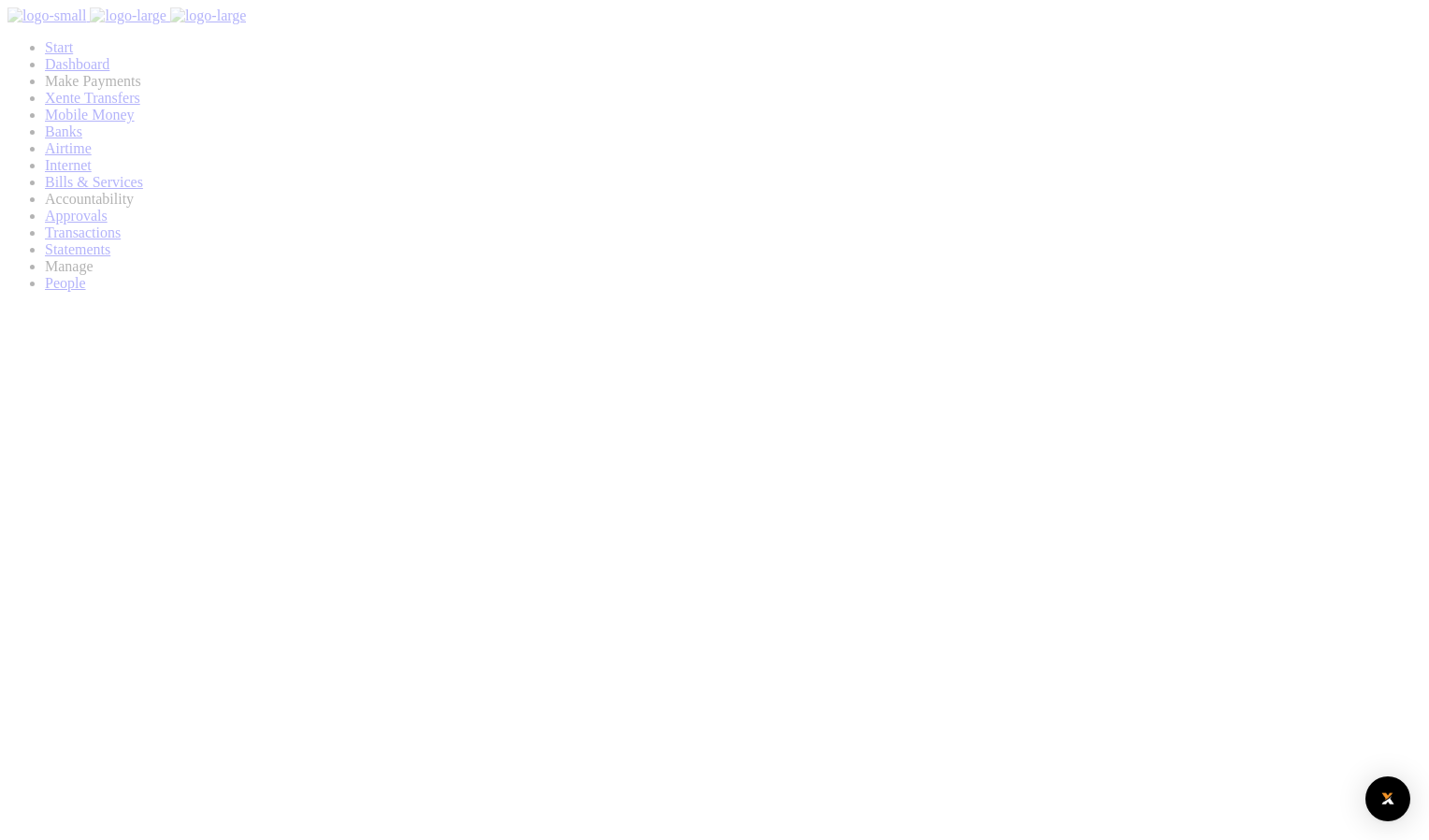
select select
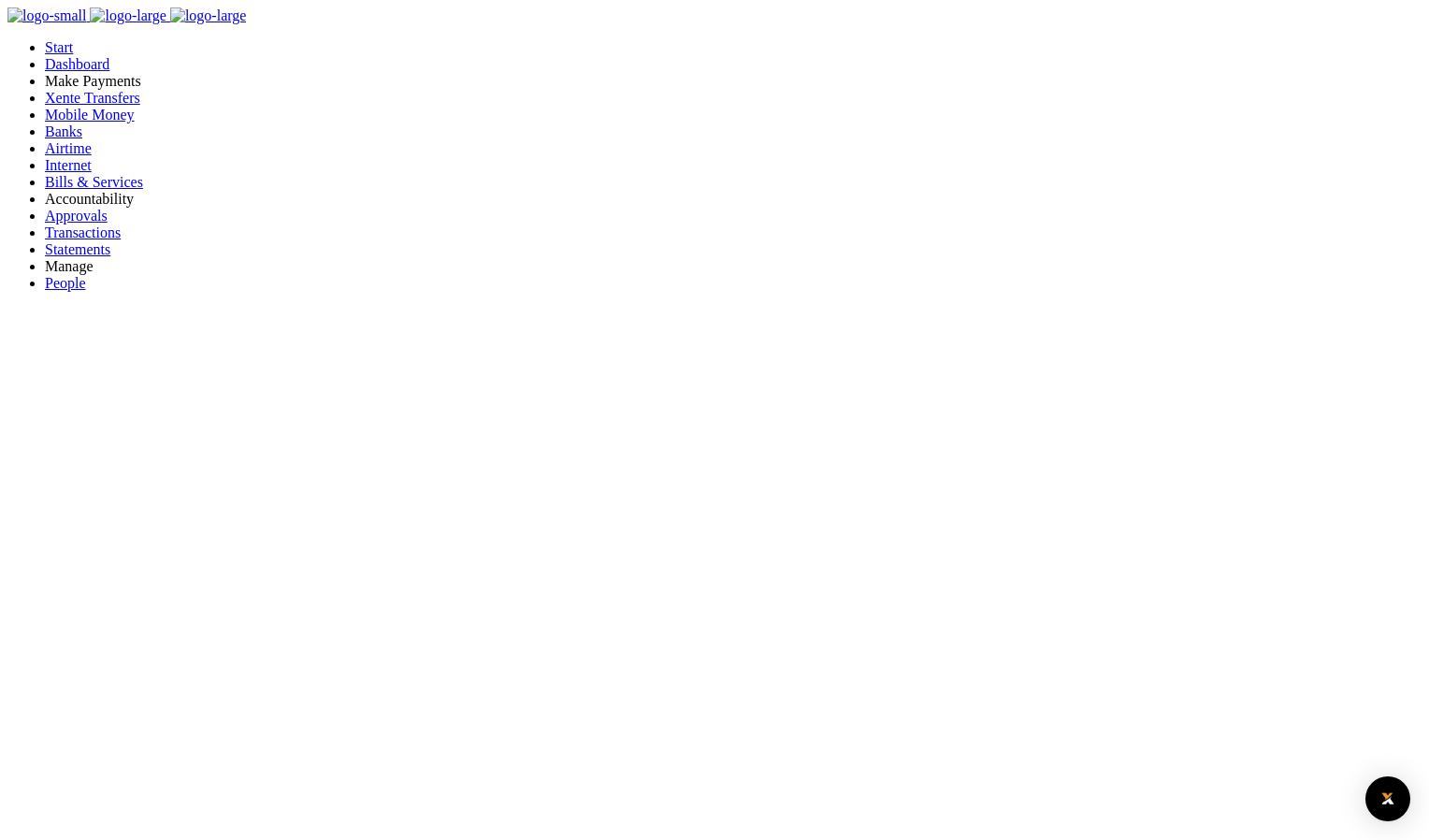
type input "e"
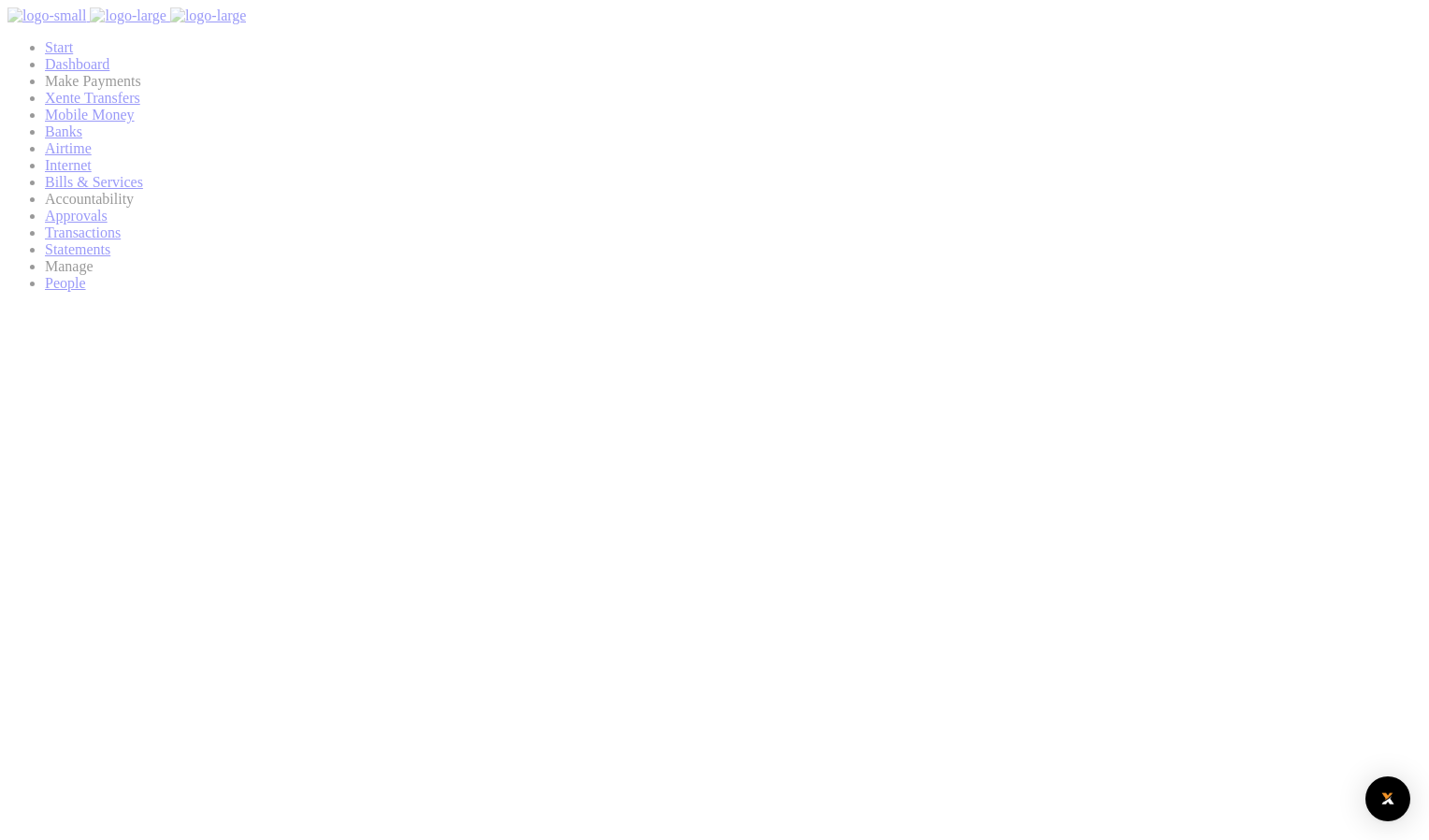
select select
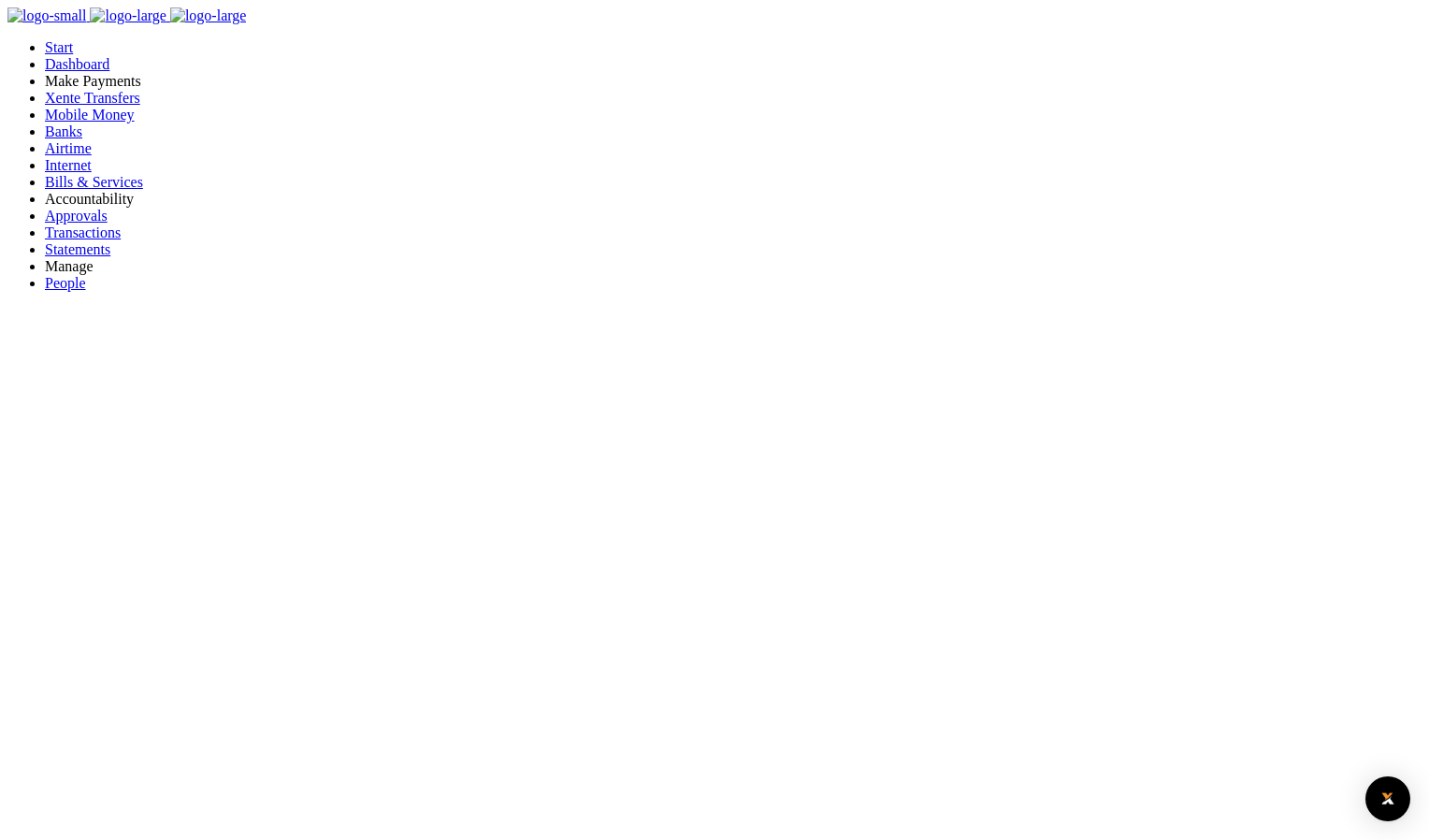
type input "d"
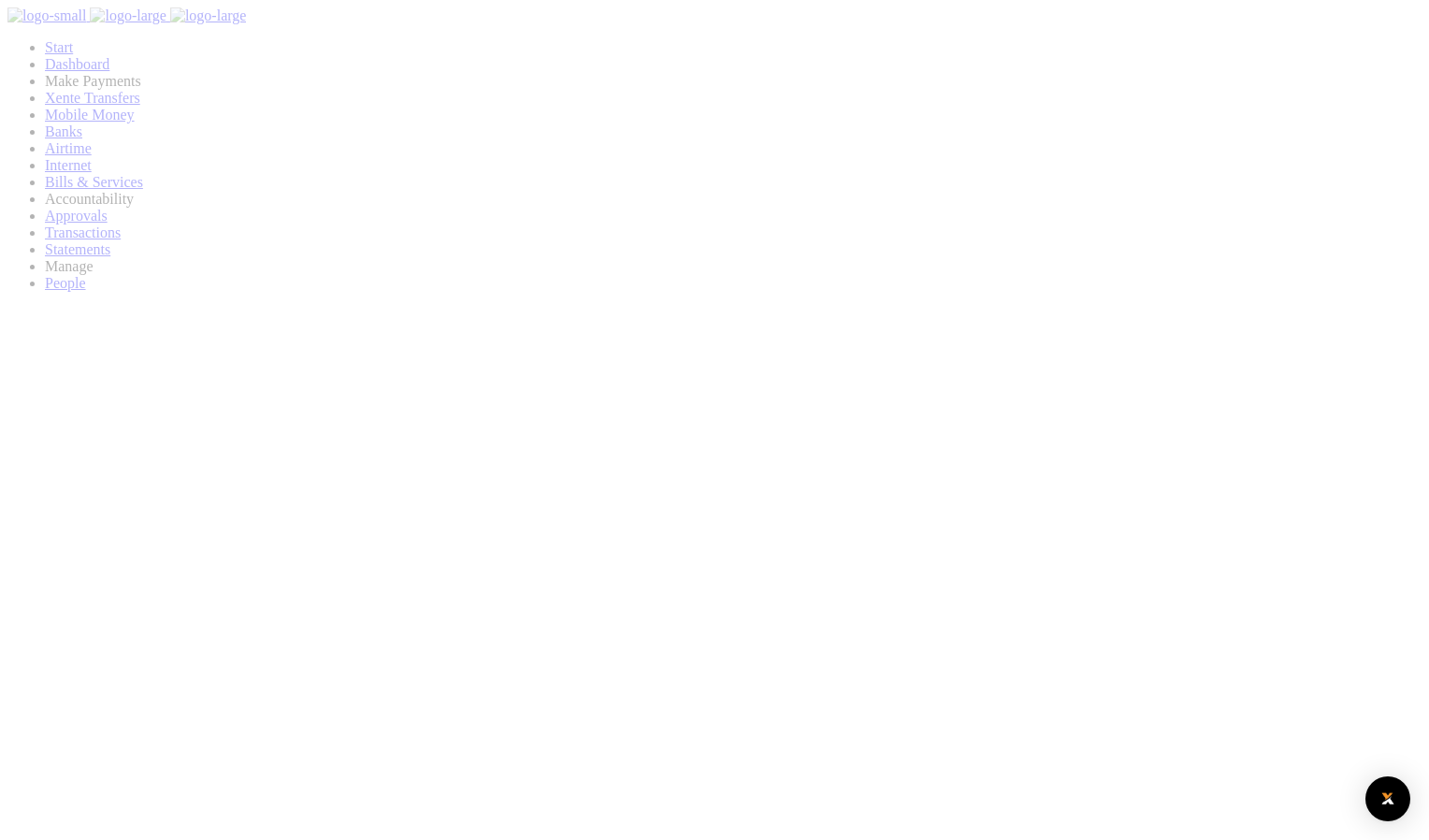
select select
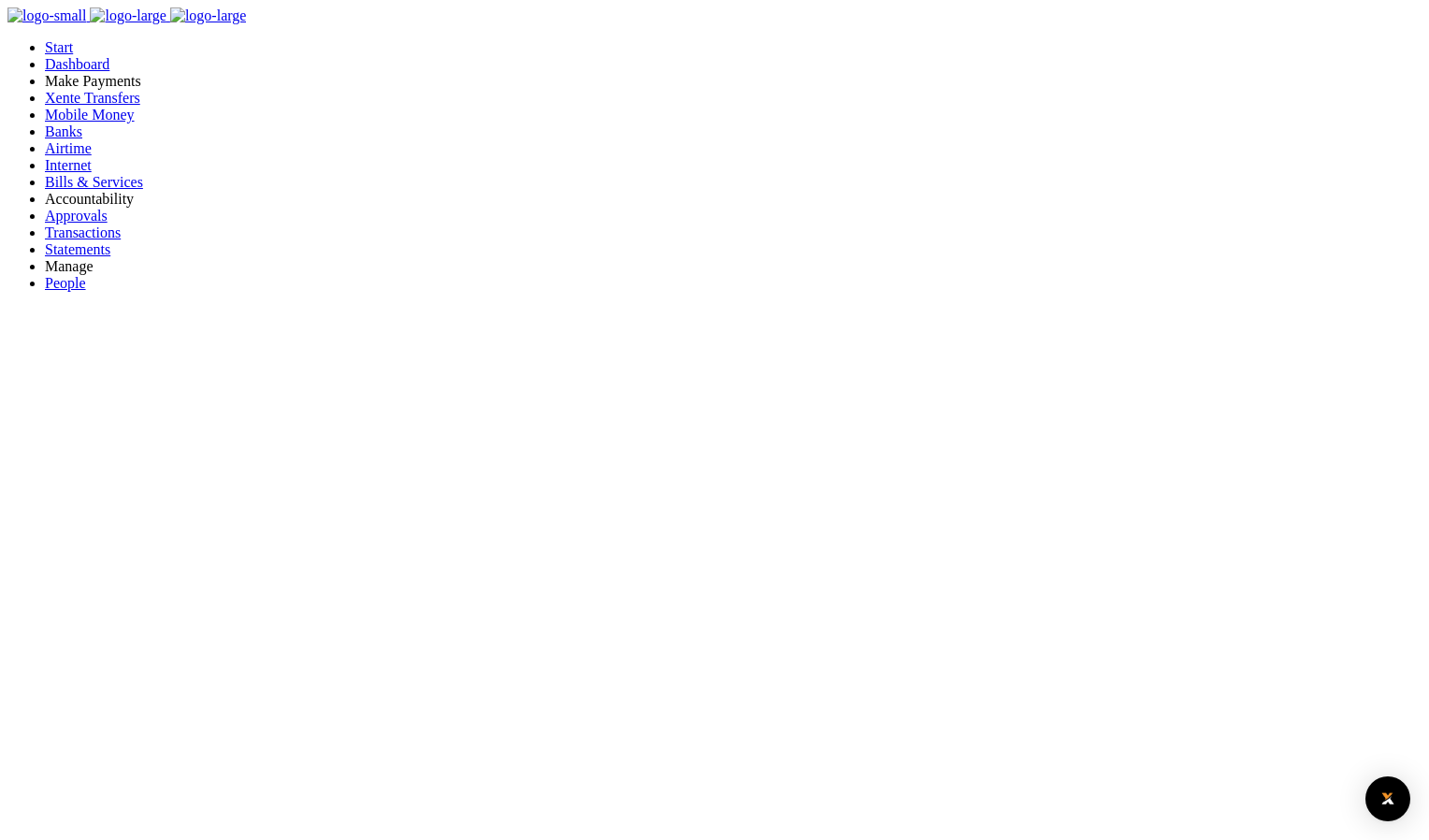
type input "c"
type input "50,000"
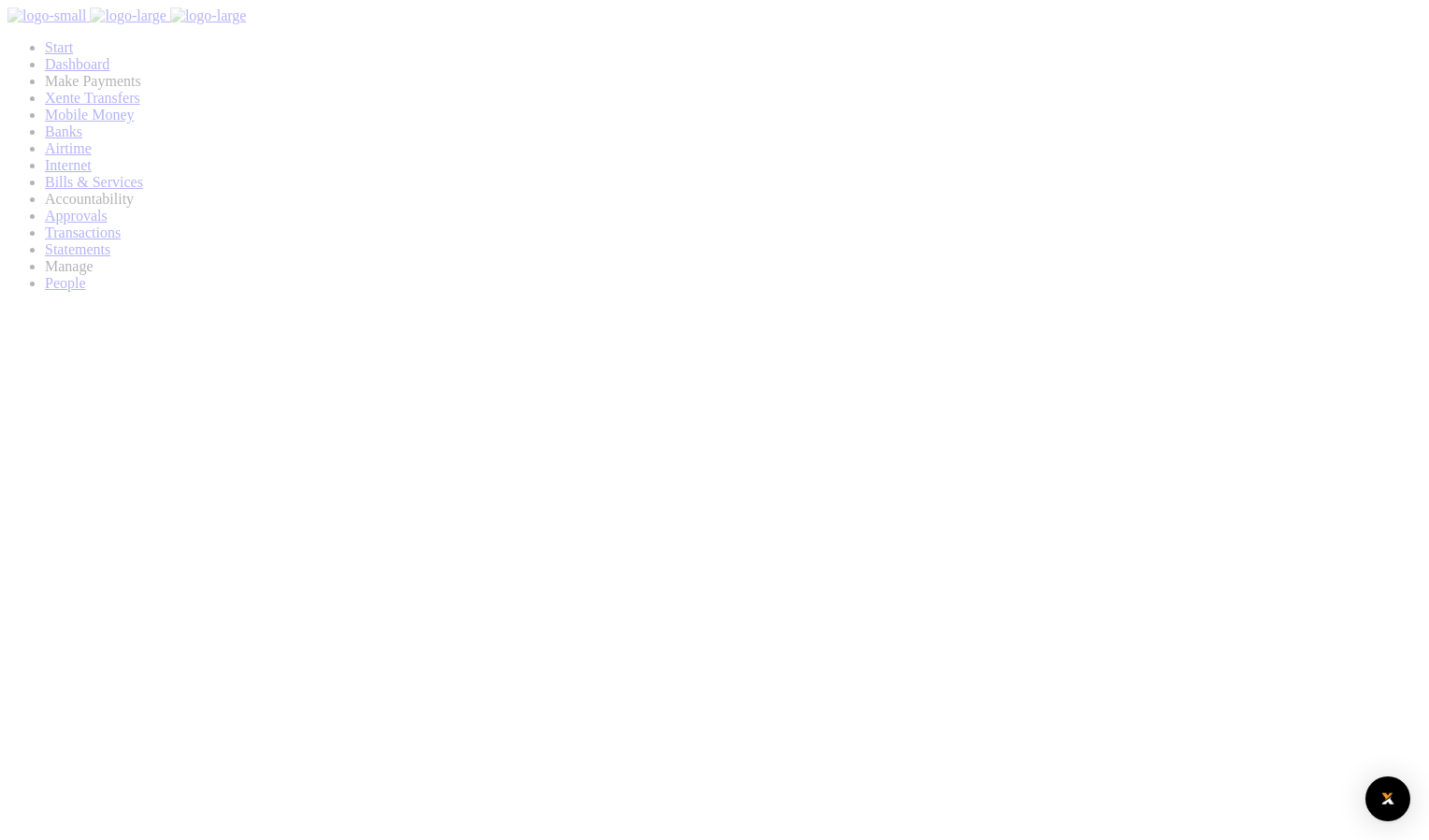
select select
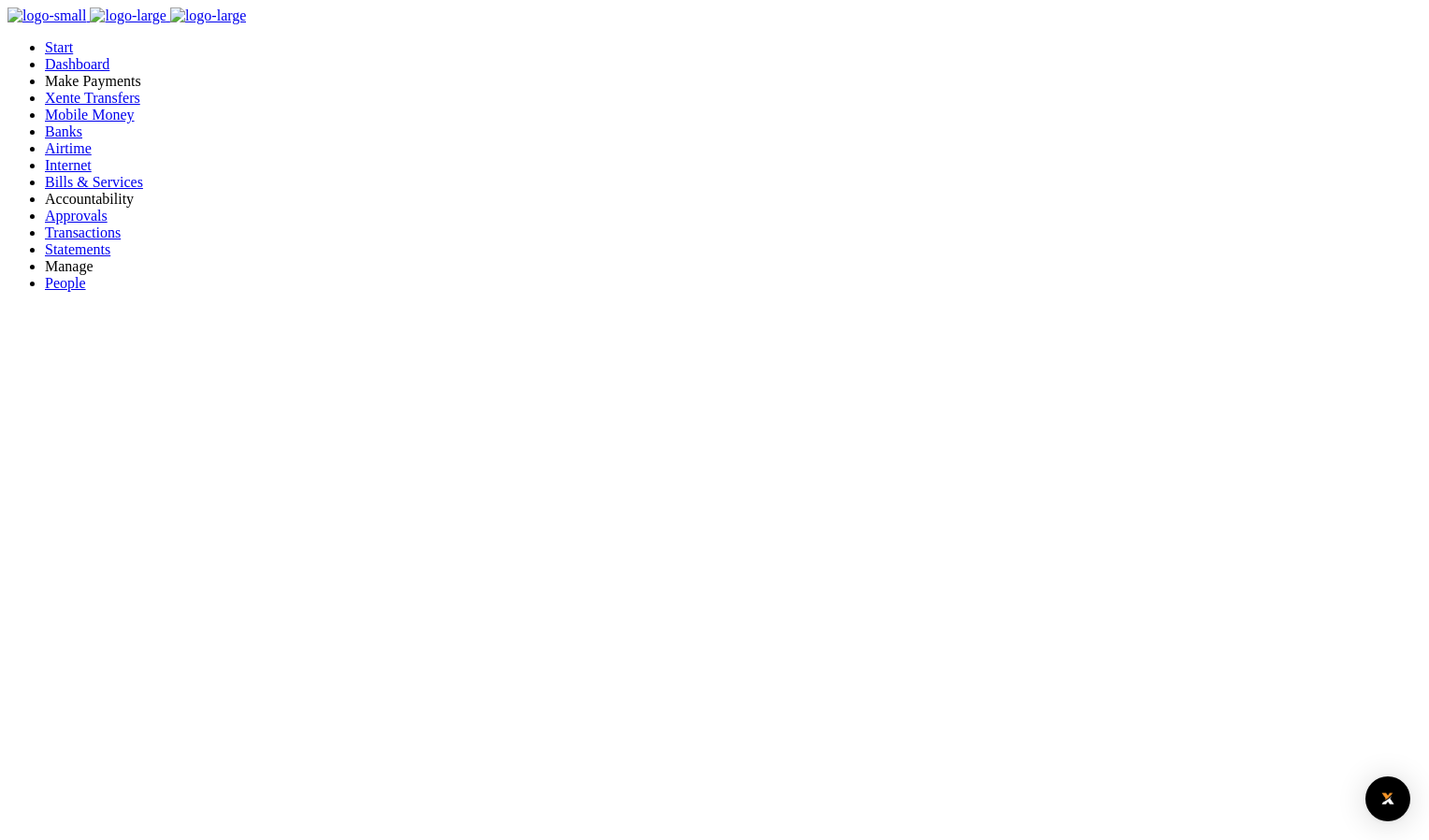
type input "c"
type input "7"
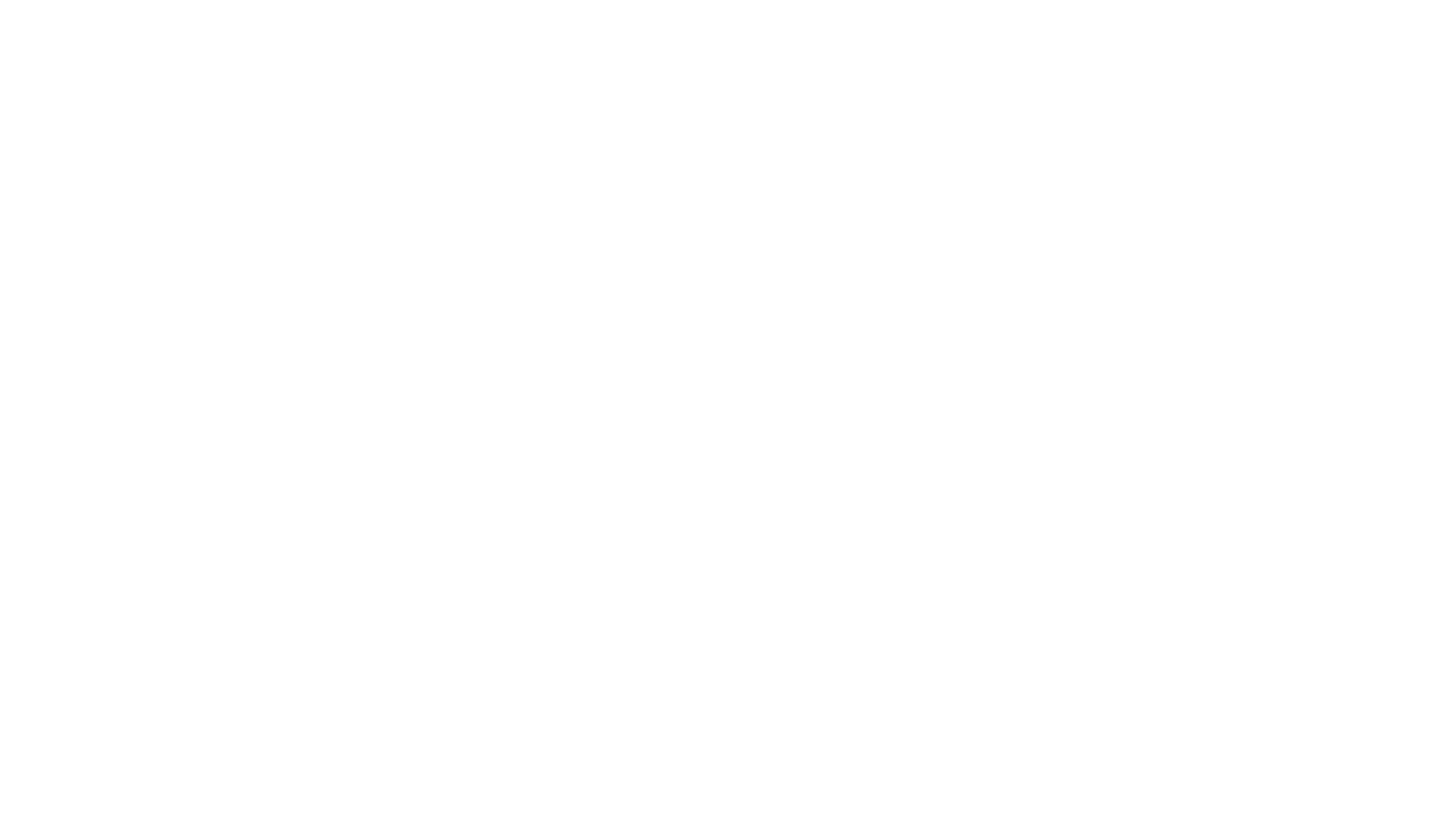
select select
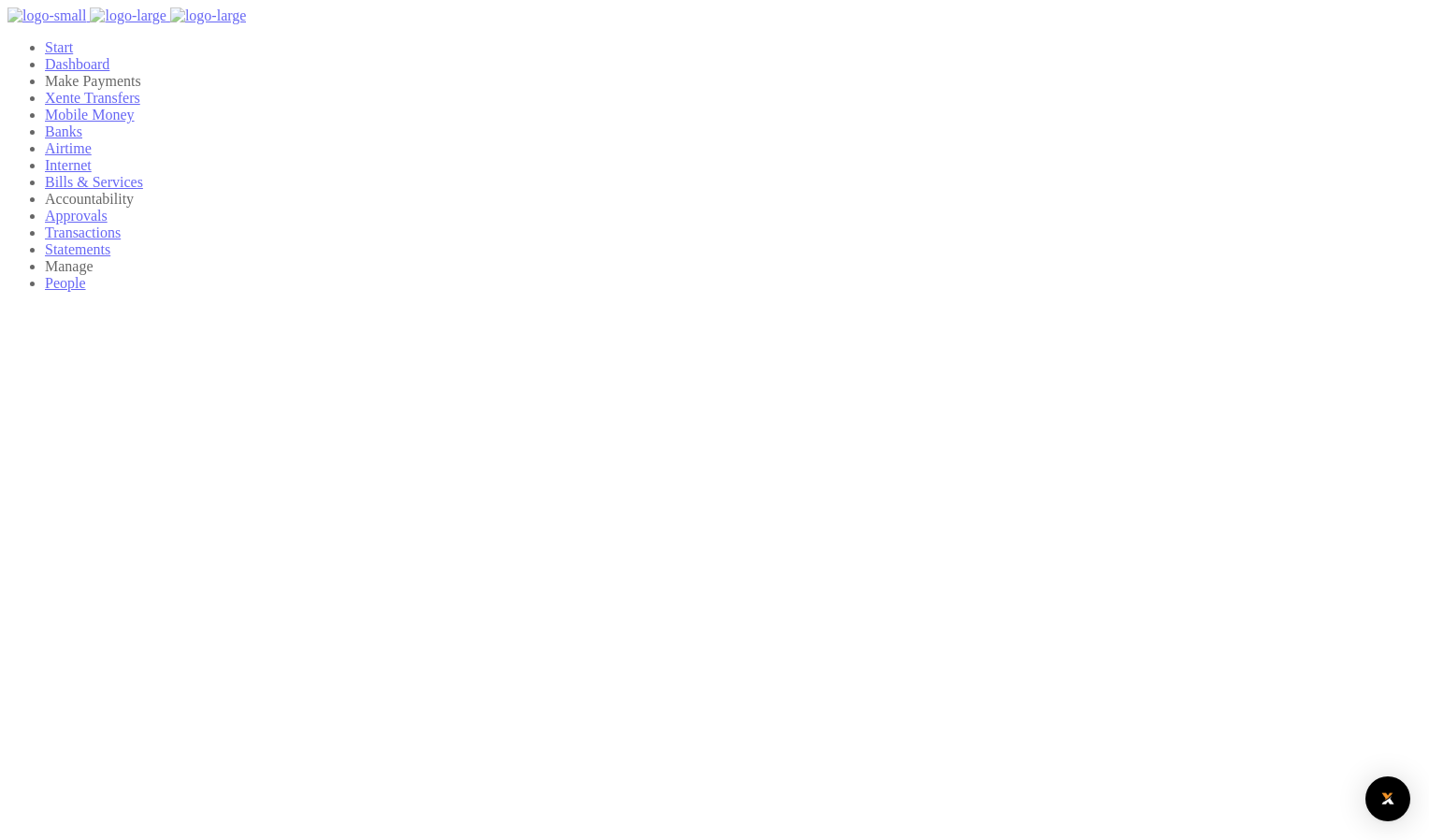
select select
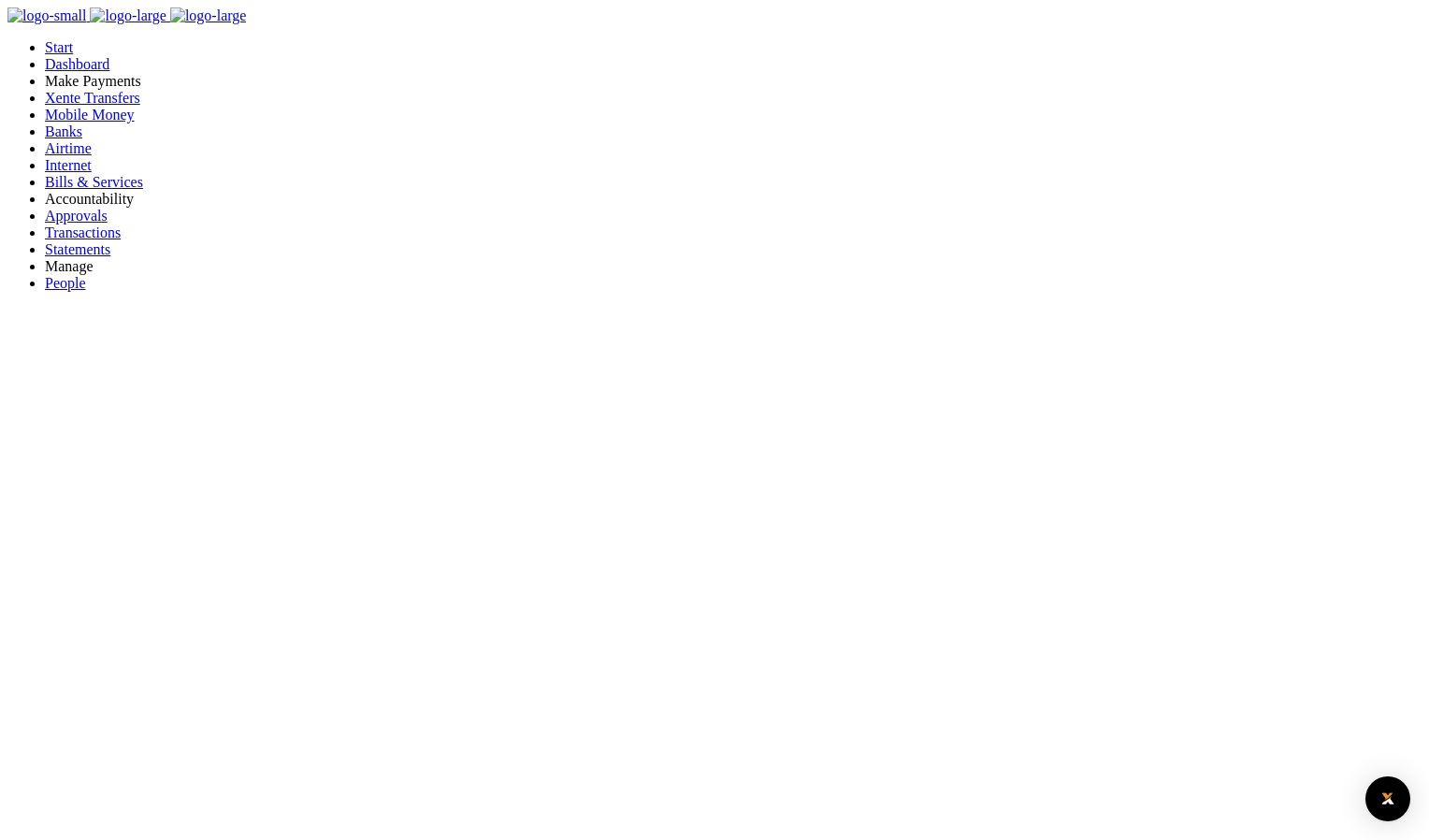
type input "1"
type input "j"
type input "1"
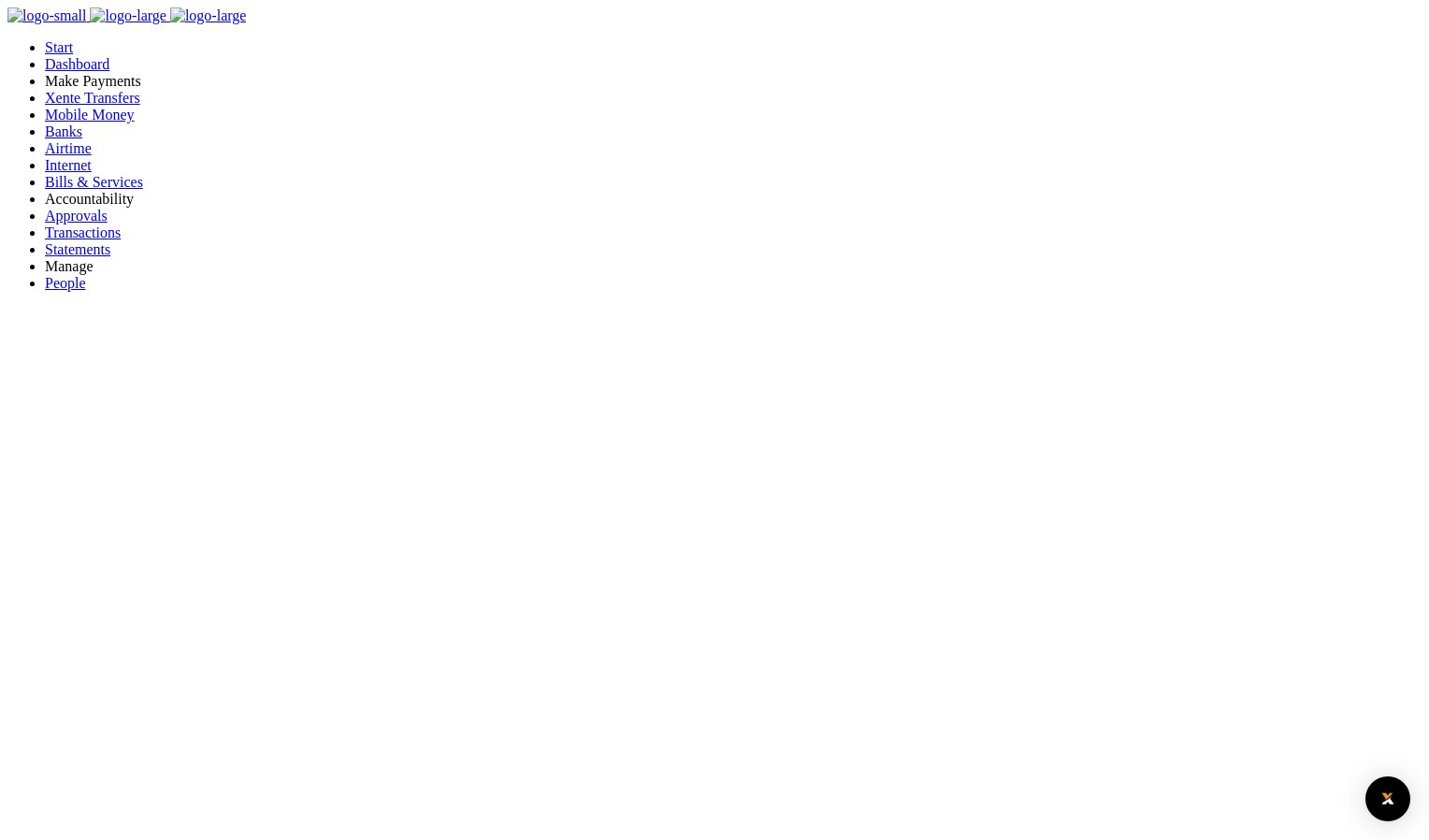
type input "j"
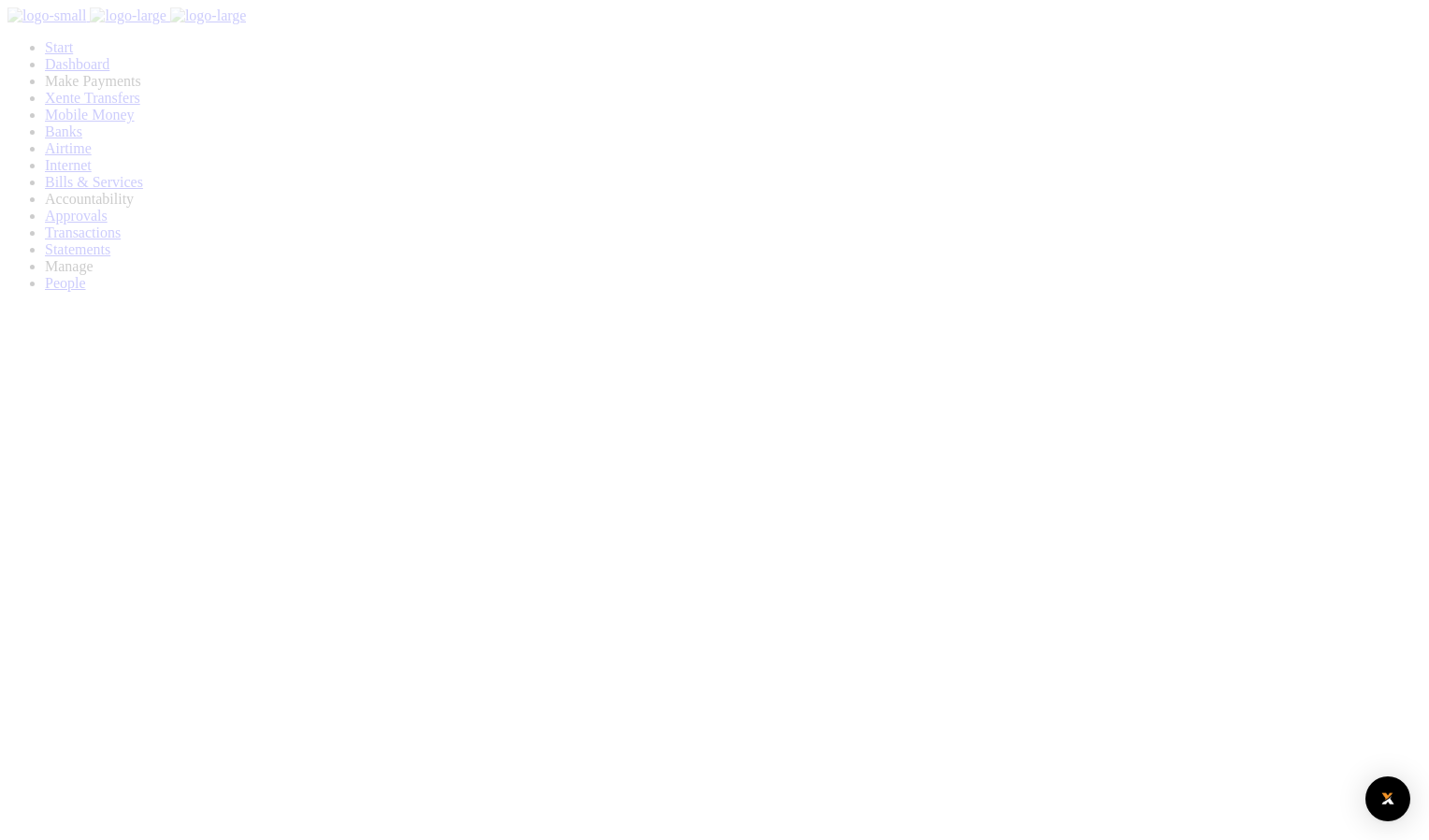
select select
